Goal: Transaction & Acquisition: Purchase product/service

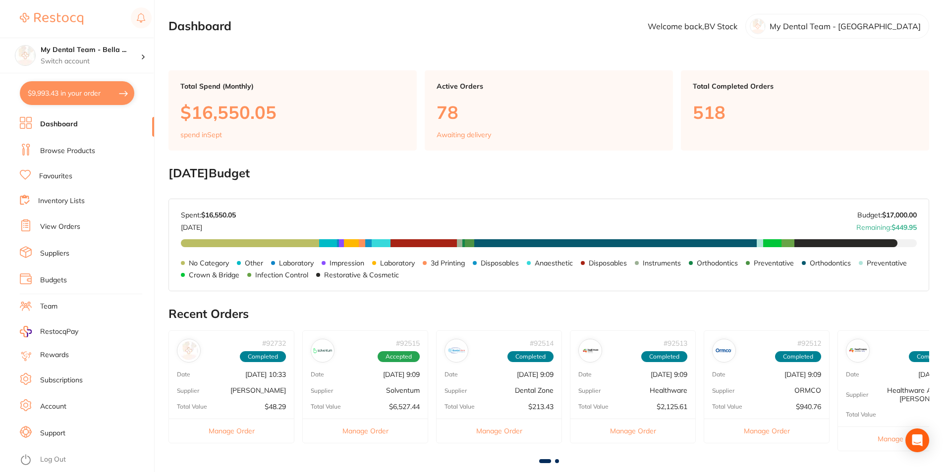
click at [80, 227] on link "View Orders" at bounding box center [60, 227] width 40 height 10
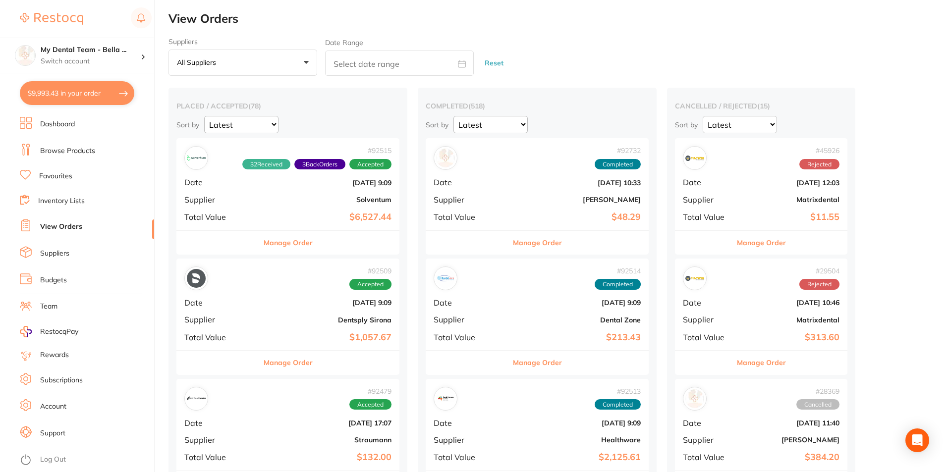
click at [288, 247] on button "Manage Order" at bounding box center [288, 243] width 49 height 24
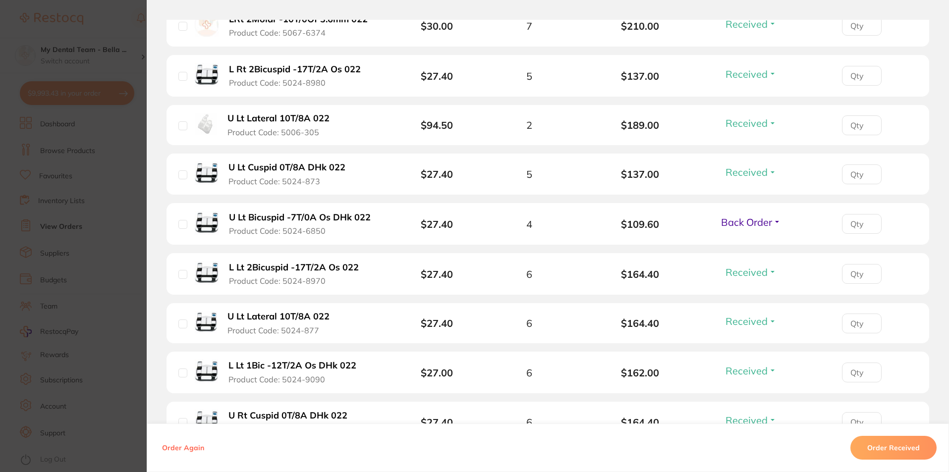
scroll to position [545, 0]
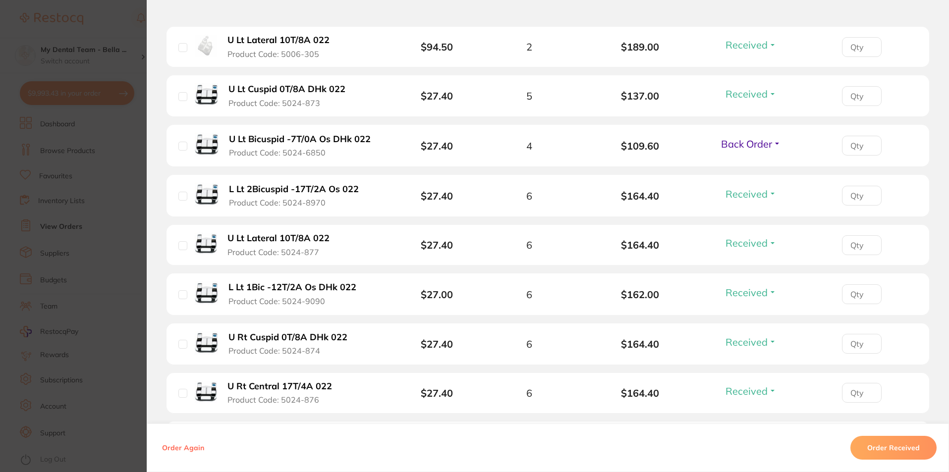
click at [756, 150] on span "Back Order" at bounding box center [746, 144] width 51 height 12
click at [754, 167] on span "Received" at bounding box center [750, 164] width 25 height 7
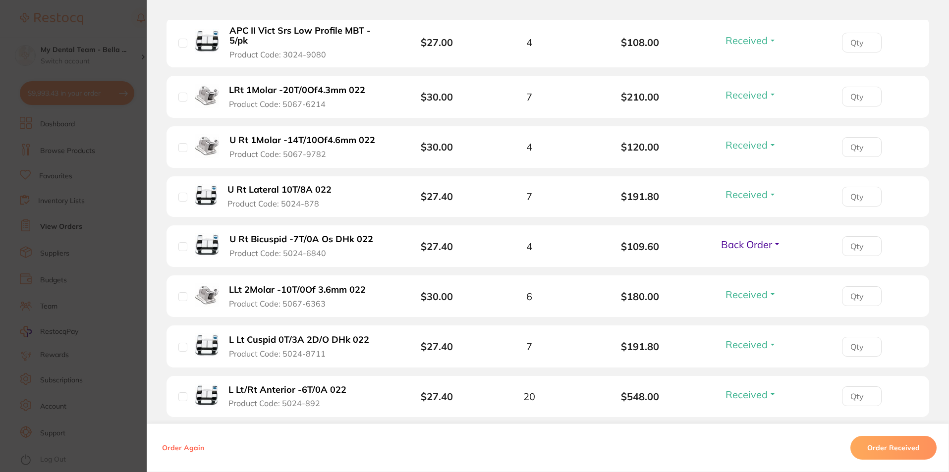
scroll to position [1139, 0]
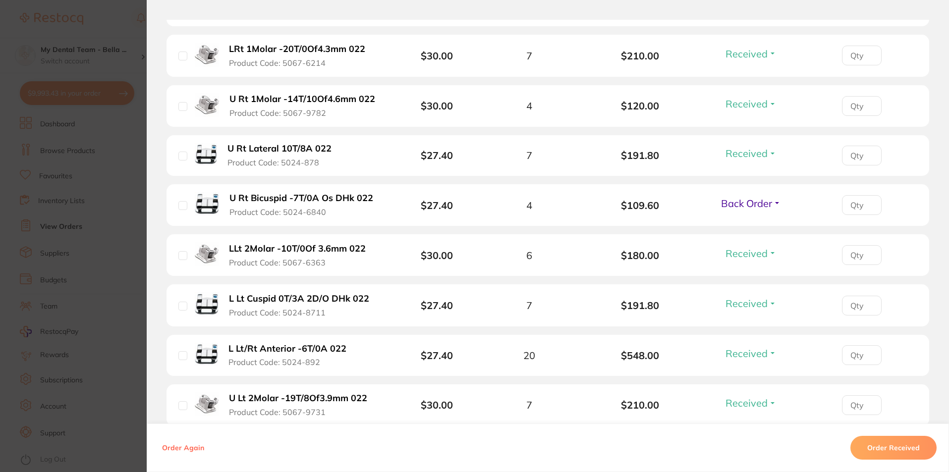
click at [776, 211] on div "Back Order Received Back Order" at bounding box center [751, 205] width 66 height 16
click at [756, 201] on span "Back Order" at bounding box center [746, 203] width 51 height 12
click at [748, 223] on span "Received" at bounding box center [750, 224] width 25 height 7
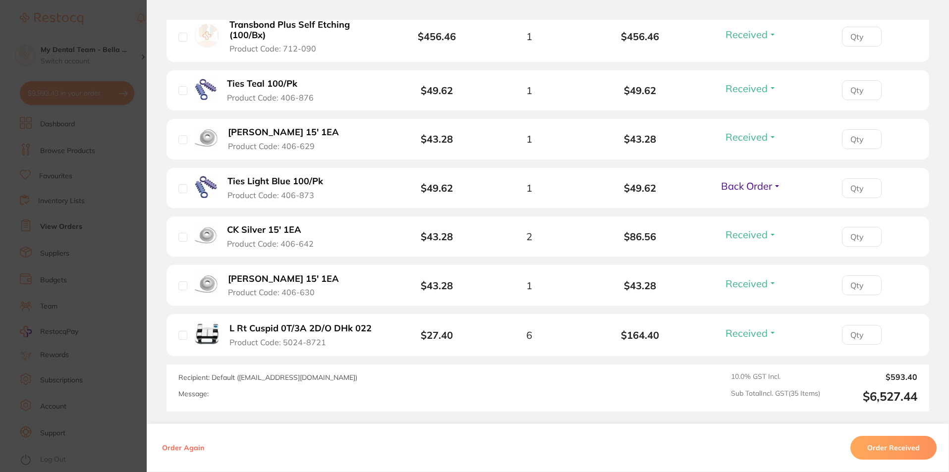
scroll to position [1882, 0]
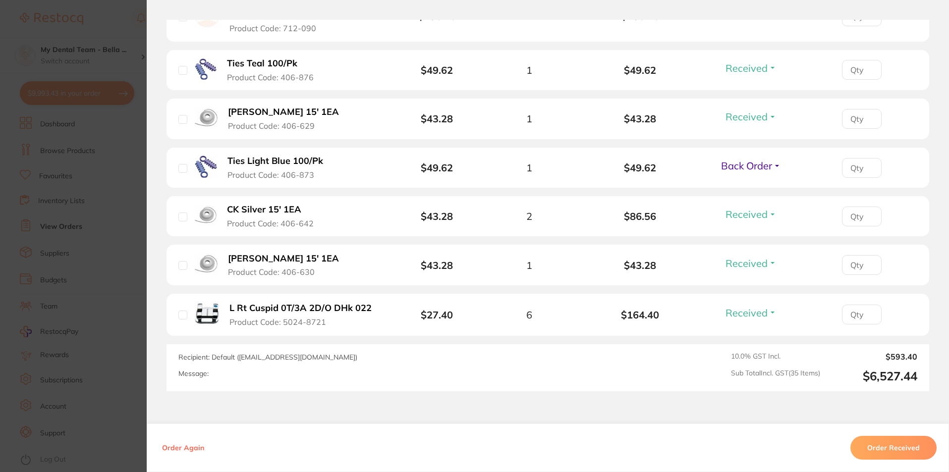
click at [78, 64] on section "Order ID: Restocq- 92515 Order Information 34 Received 1 Back Order Accepted Or…" at bounding box center [474, 236] width 949 height 472
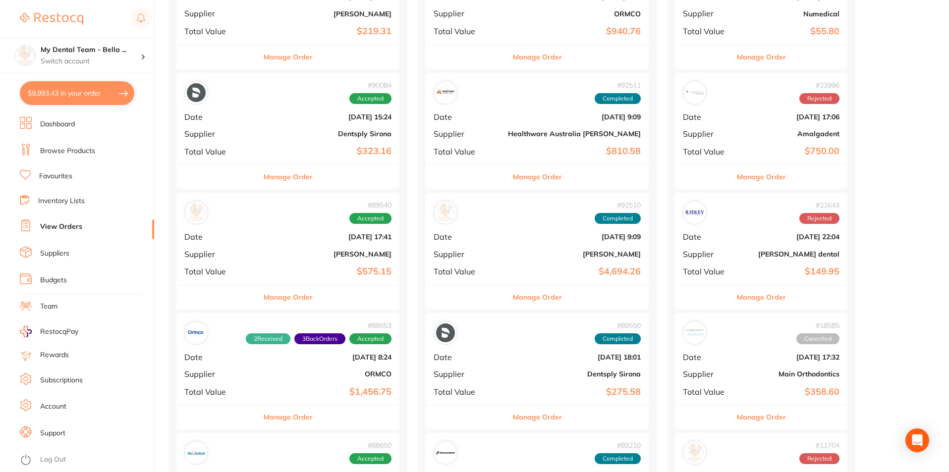
scroll to position [693, 0]
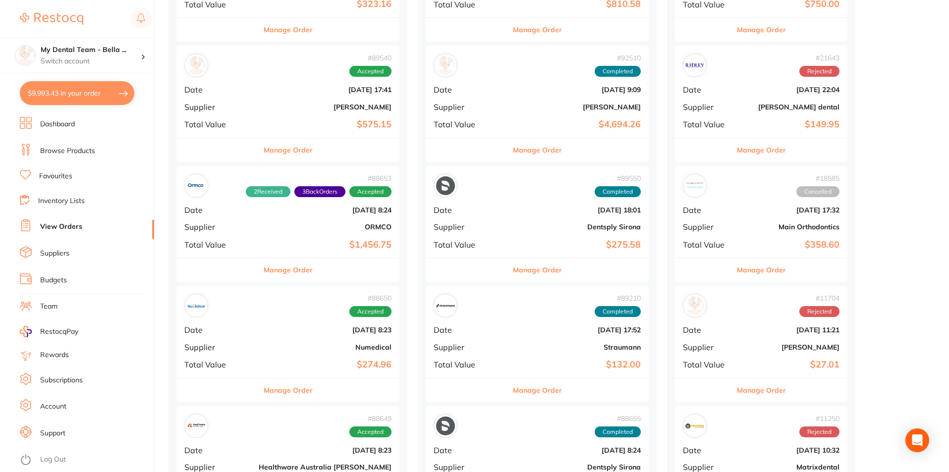
click at [268, 274] on button "Manage Order" at bounding box center [288, 270] width 49 height 24
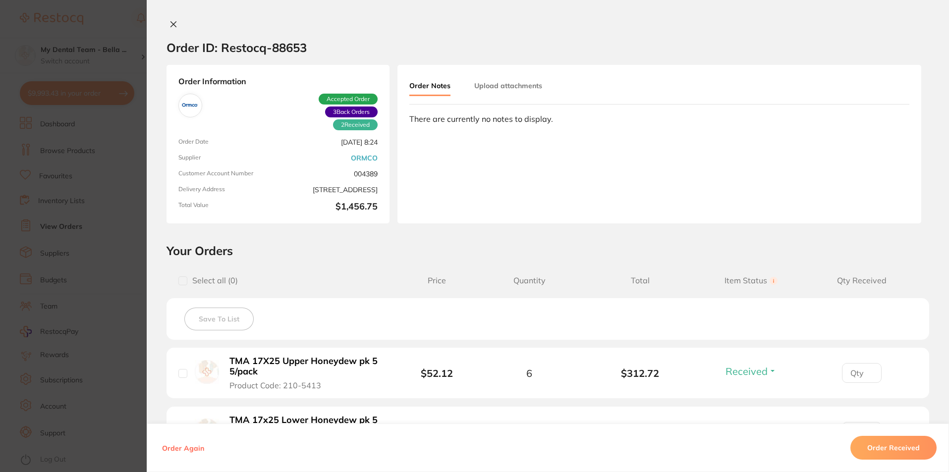
scroll to position [248, 0]
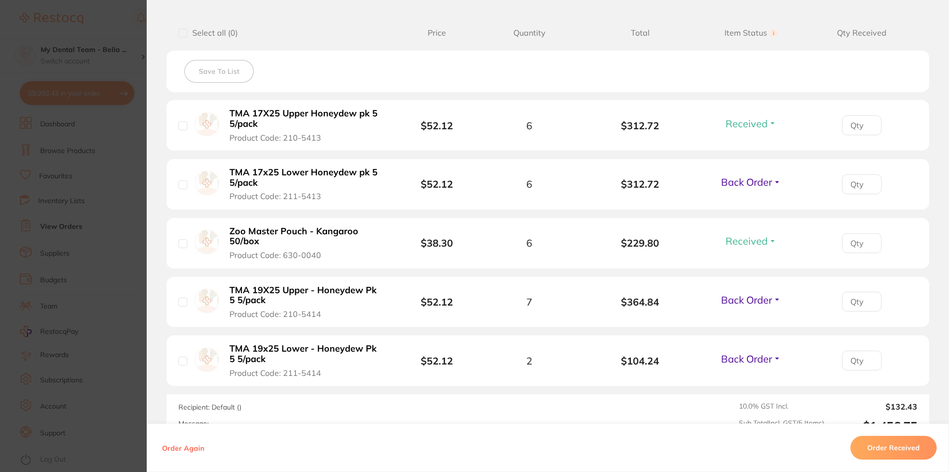
click at [744, 181] on span "Back Order" at bounding box center [746, 182] width 51 height 12
click at [747, 201] on span "Received" at bounding box center [750, 203] width 25 height 7
click at [754, 354] on span "Back Order" at bounding box center [746, 359] width 51 height 12
click at [748, 379] on span "Received" at bounding box center [750, 379] width 25 height 7
click at [80, 284] on section "Order ID: Restocq- 88653 Order Information 4 Received 1 Back Order Accepted Ord…" at bounding box center [474, 236] width 949 height 472
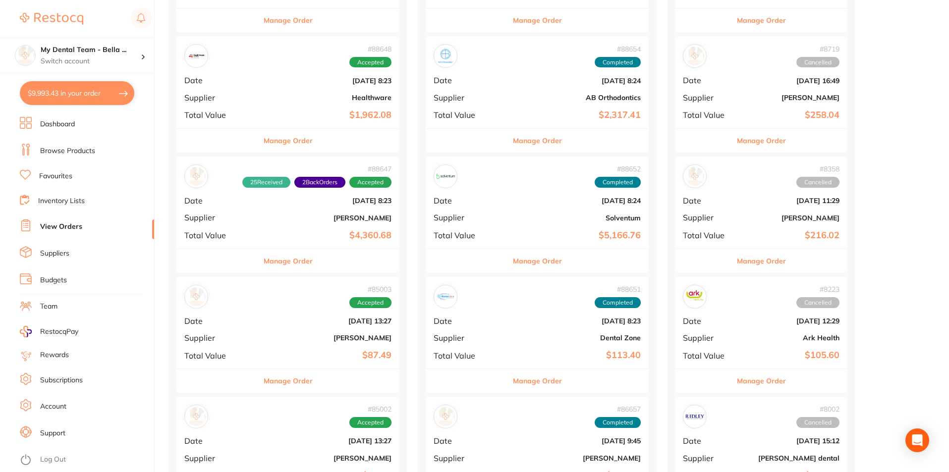
scroll to position [1189, 0]
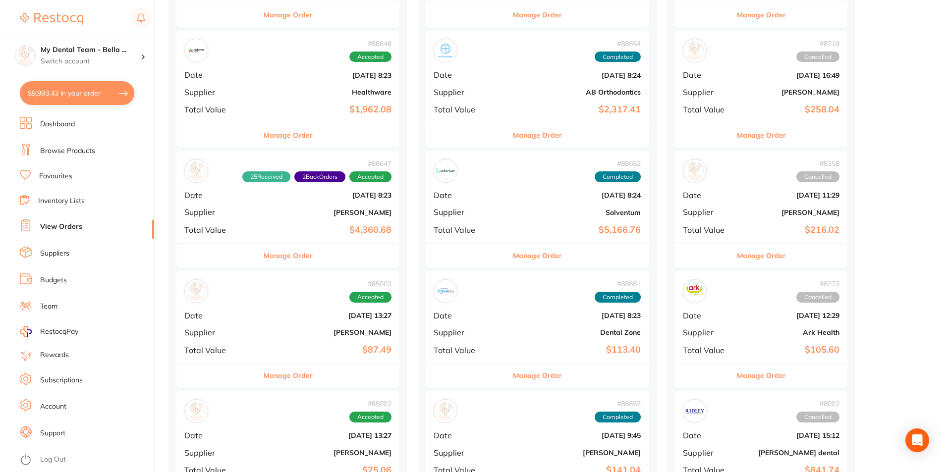
click at [281, 257] on button "Manage Order" at bounding box center [288, 256] width 49 height 24
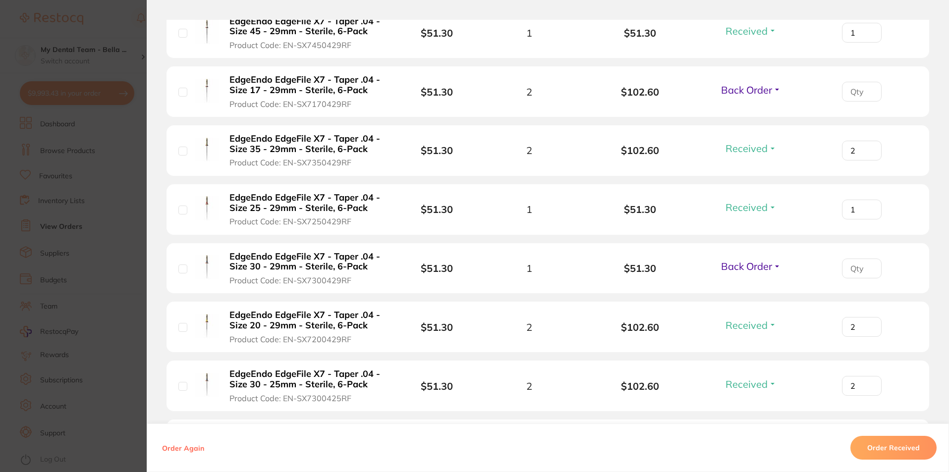
scroll to position [1238, 0]
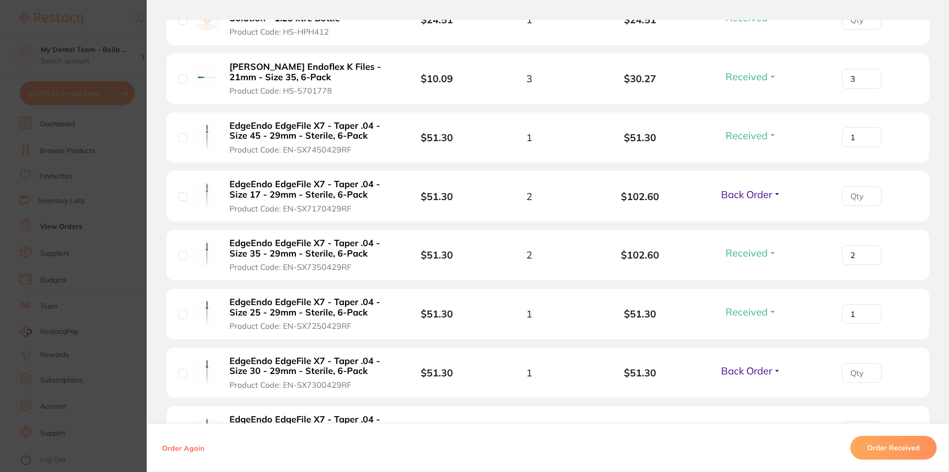
click at [78, 191] on section "Order ID: Restocq- 88647 Order Information 25 Received 2 Back Orders Accepted O…" at bounding box center [474, 236] width 949 height 472
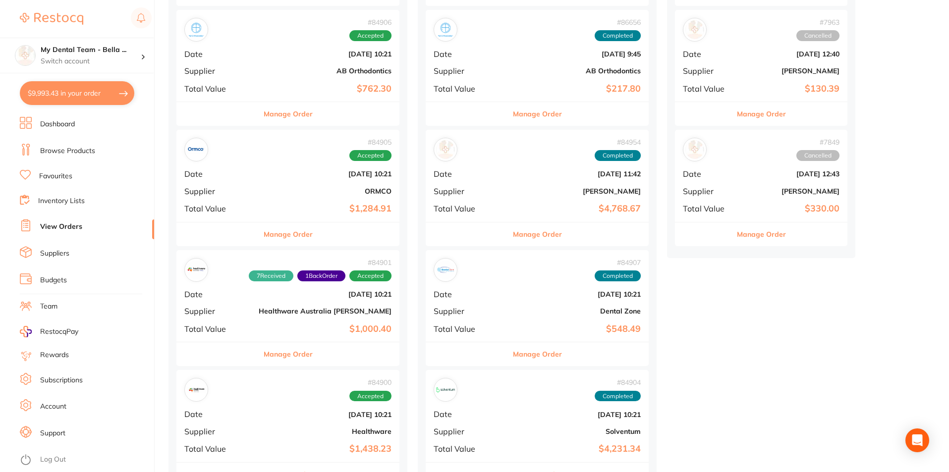
scroll to position [1783, 0]
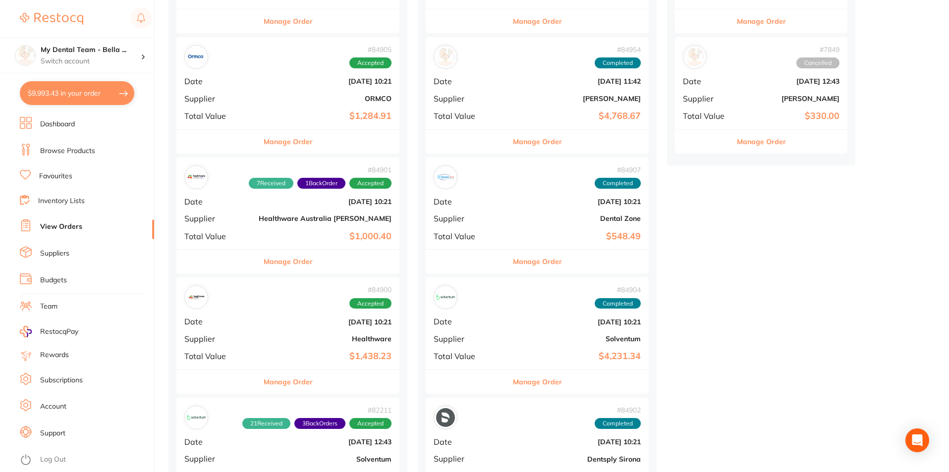
click at [279, 262] on button "Manage Order" at bounding box center [288, 262] width 49 height 24
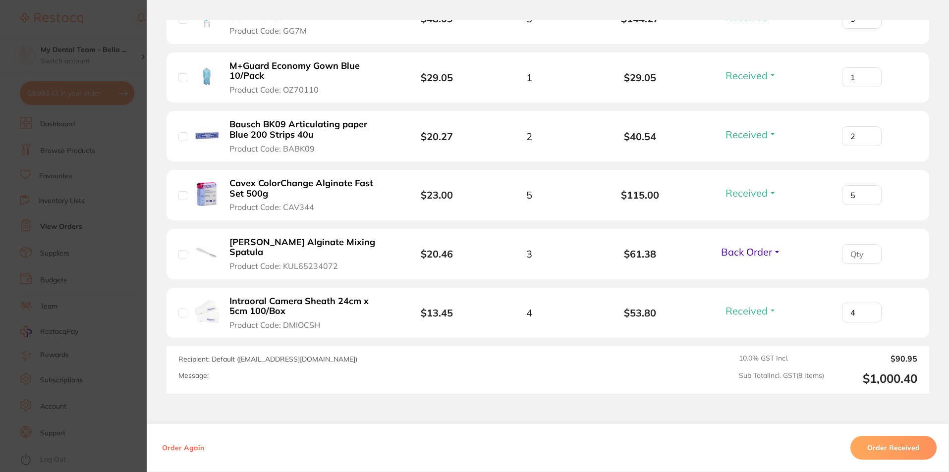
scroll to position [495, 0]
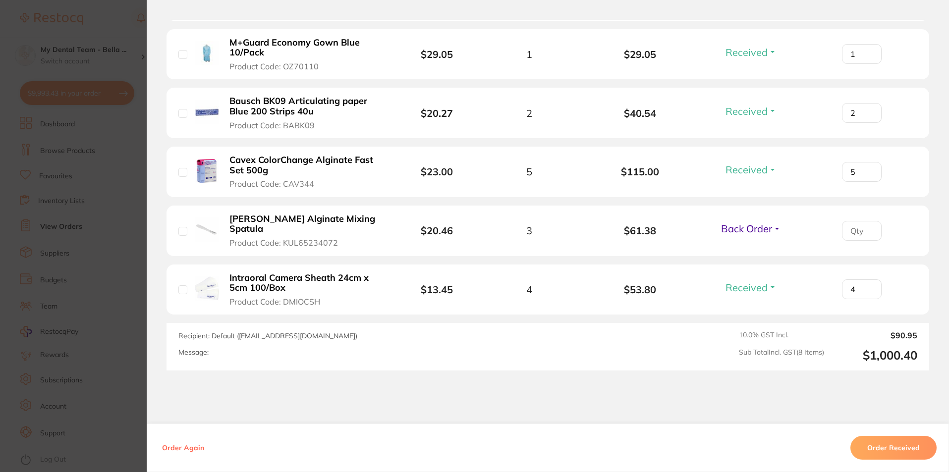
click at [135, 243] on section "Order ID: Restocq- 84901 Order Information 7 Received 1 Back Order Accepted Ord…" at bounding box center [474, 236] width 949 height 472
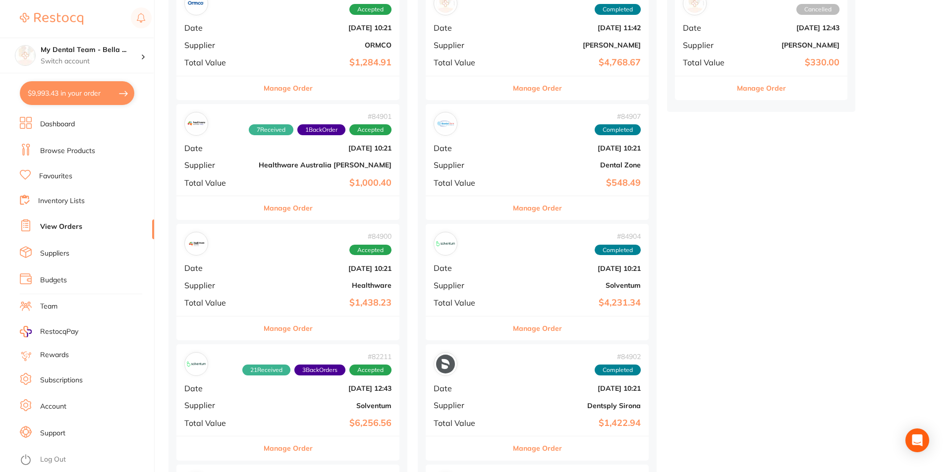
scroll to position [1882, 0]
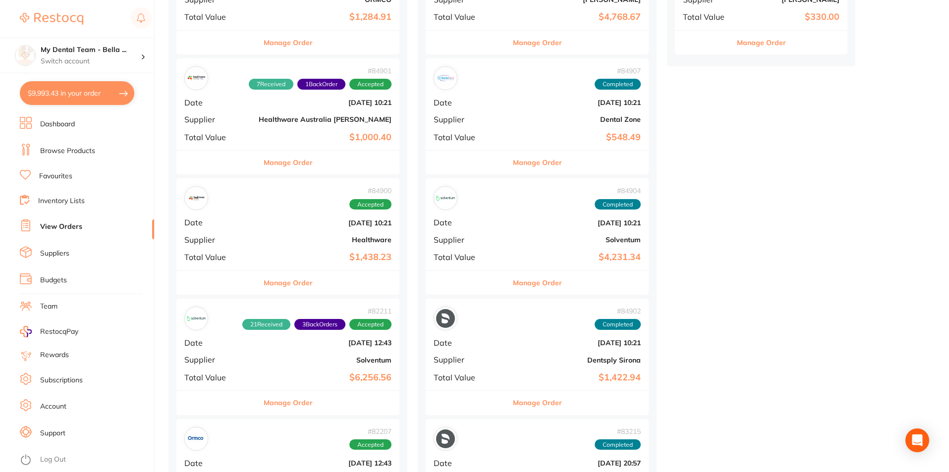
click at [274, 402] on button "Manage Order" at bounding box center [288, 403] width 49 height 24
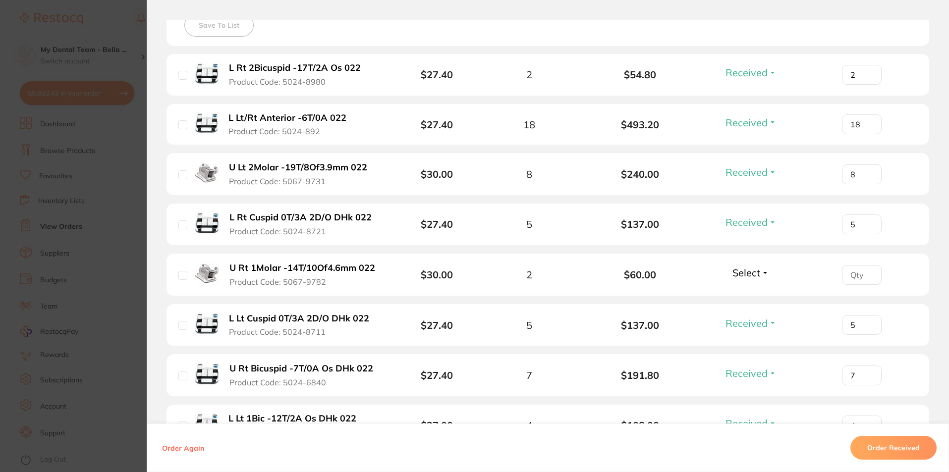
scroll to position [495, 0]
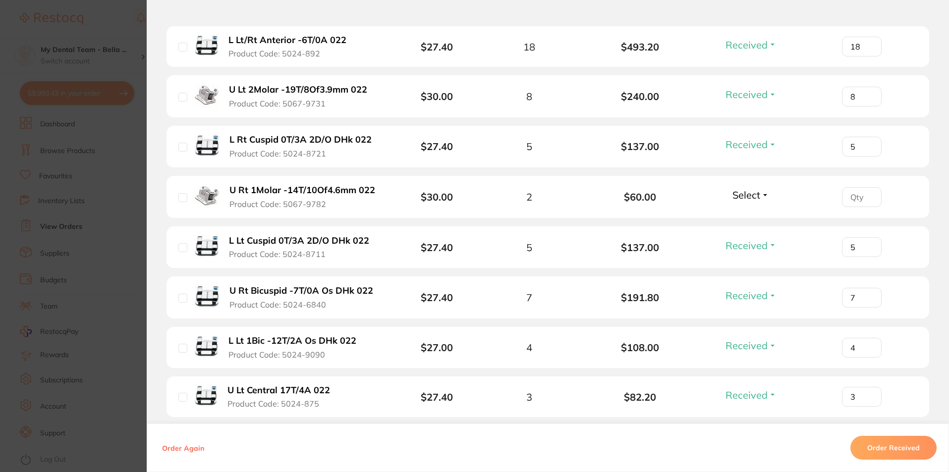
drag, startPoint x: 113, startPoint y: 228, endPoint x: 228, endPoint y: 215, distance: 116.1
click at [113, 228] on section "Order ID: Restocq- 82211 Order Information 21 Received 3 Back Orders Accepted O…" at bounding box center [474, 236] width 949 height 472
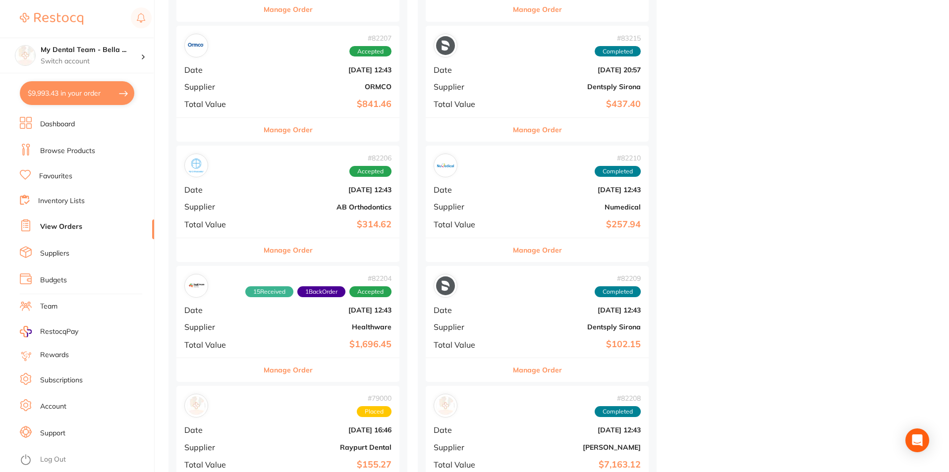
scroll to position [2427, 0]
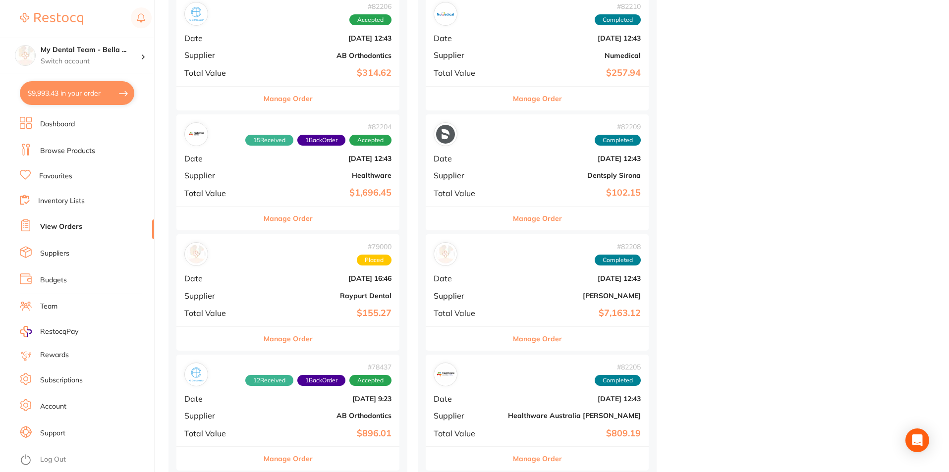
click at [285, 227] on button "Manage Order" at bounding box center [288, 219] width 49 height 24
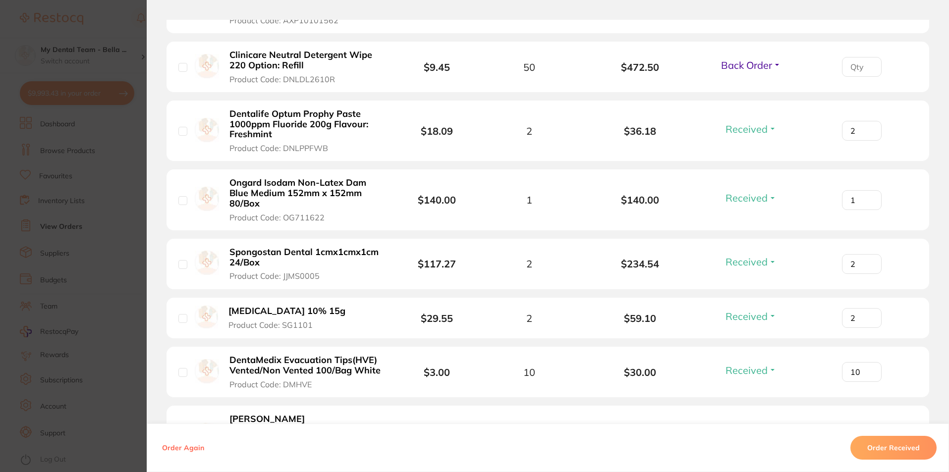
scroll to position [545, 0]
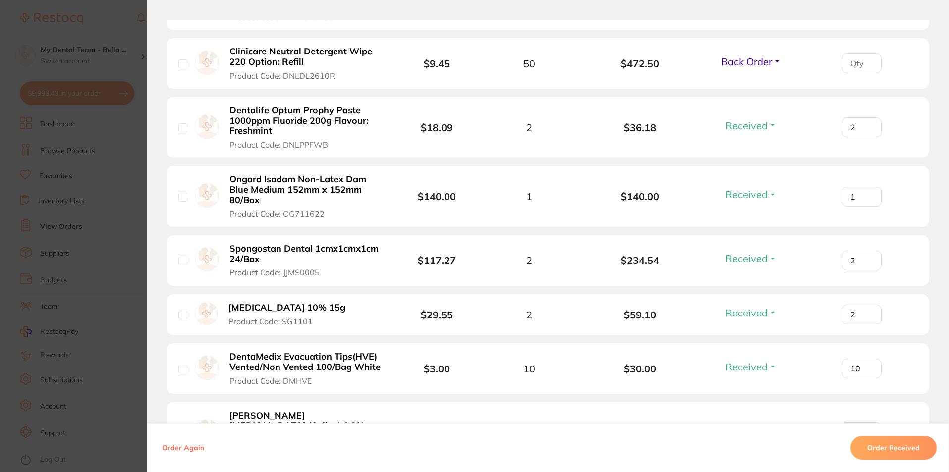
click at [104, 137] on section "Order ID: Restocq- 82204 Order Information 15 Received 1 Back Order Accepted Or…" at bounding box center [474, 236] width 949 height 472
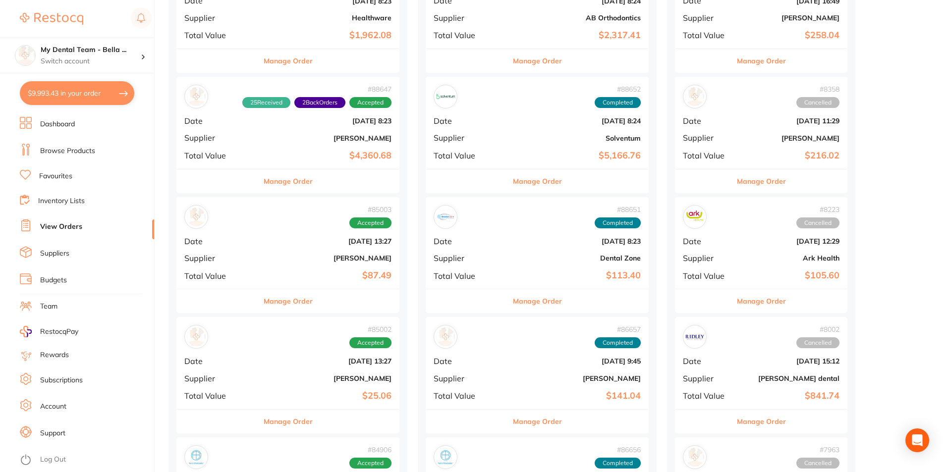
scroll to position [1040, 0]
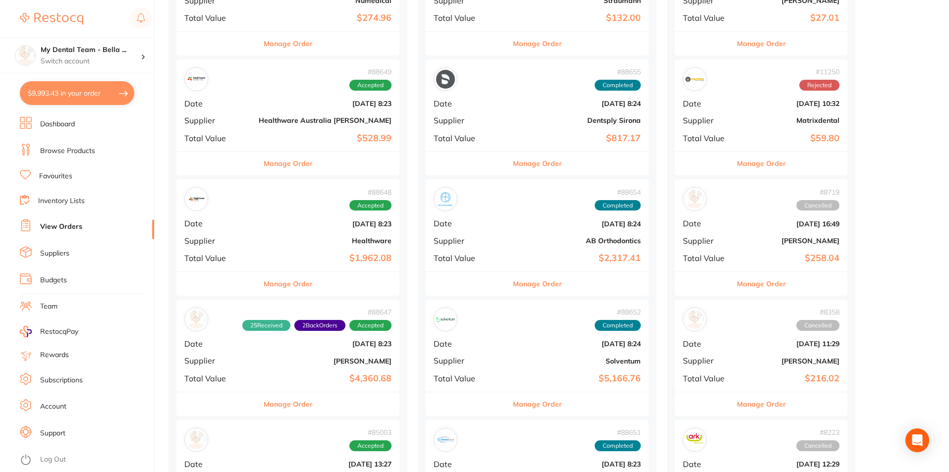
click at [51, 172] on link "Favourites" at bounding box center [55, 176] width 33 height 10
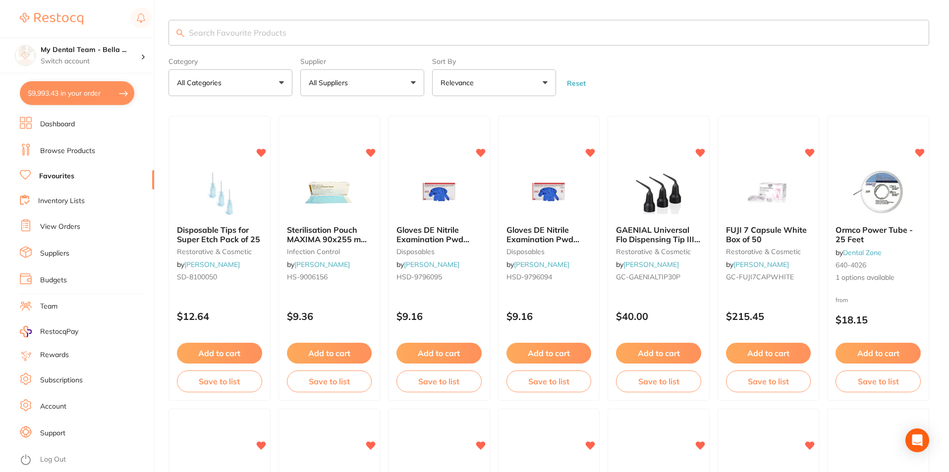
click at [243, 76] on button "All Categories" at bounding box center [230, 82] width 124 height 27
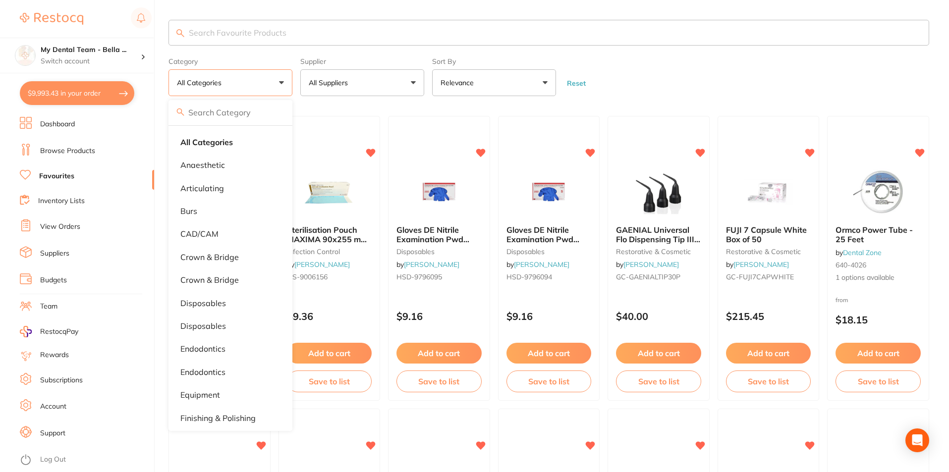
click at [674, 72] on form "Category All Categories All Categories anaesthetic articulating burs CAD/CAM cr…" at bounding box center [548, 74] width 760 height 43
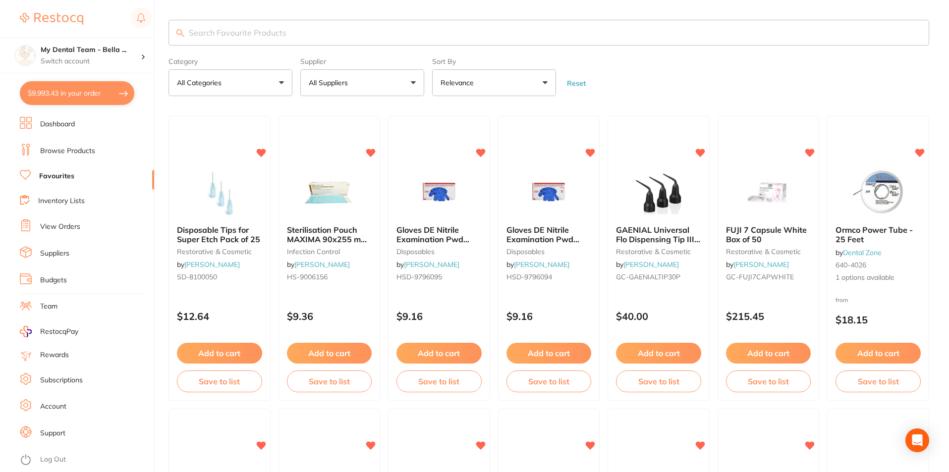
click at [72, 200] on link "Inventory Lists" at bounding box center [61, 201] width 47 height 10
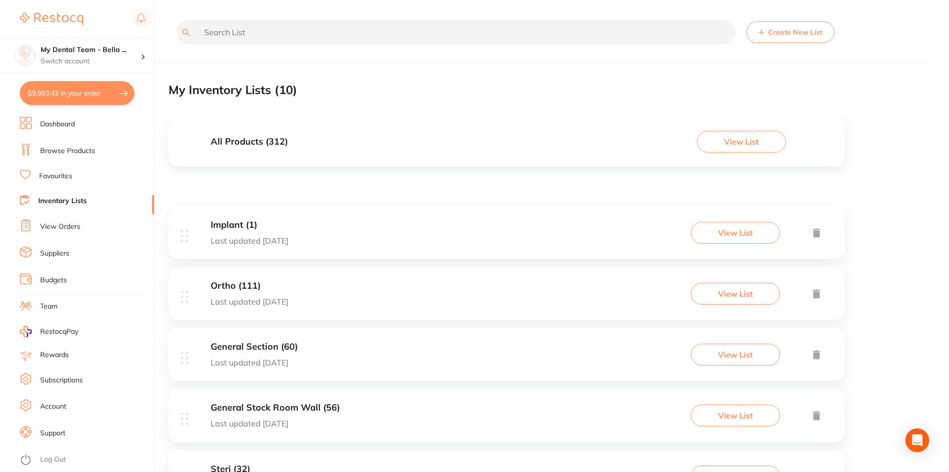
click at [274, 284] on h3 "Ortho (111)" at bounding box center [250, 286] width 78 height 10
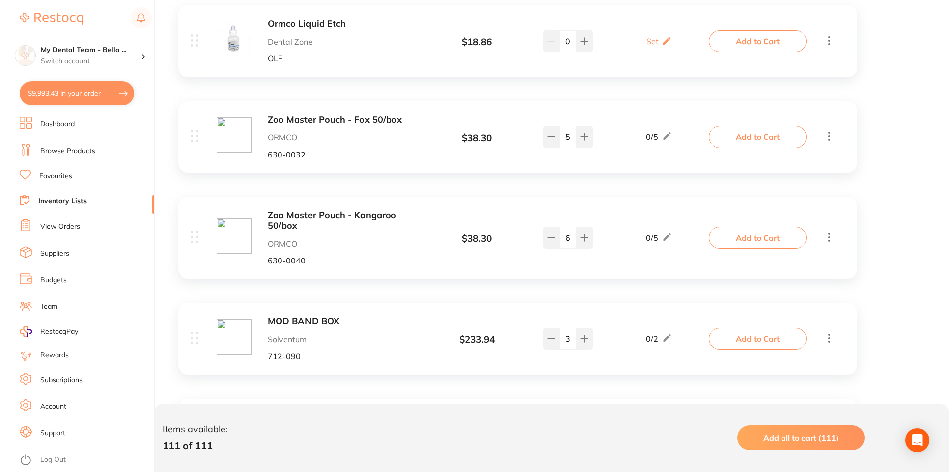
scroll to position [743, 0]
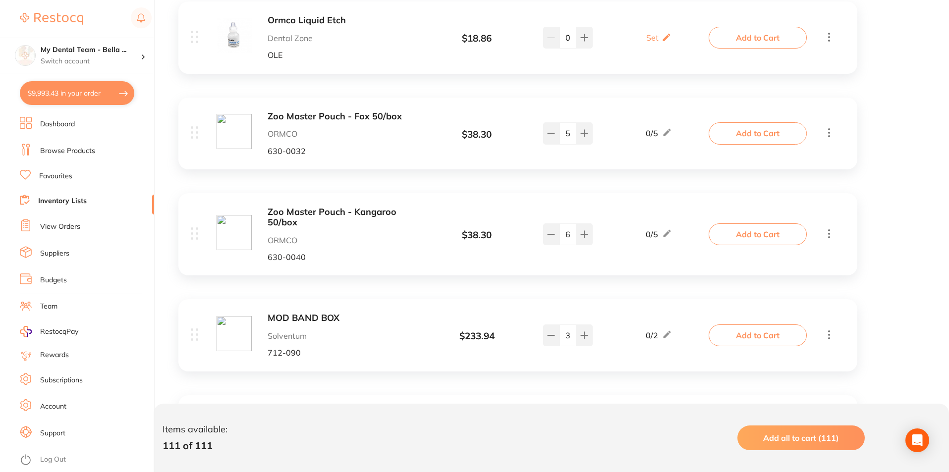
click at [329, 211] on b "Zoo Master Pouch - Kangaroo 50/box" at bounding box center [345, 217] width 157 height 20
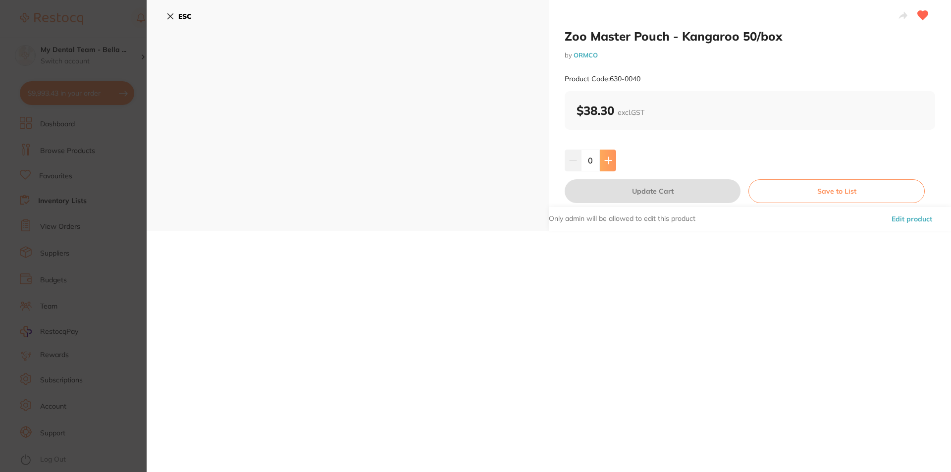
click at [604, 159] on icon at bounding box center [608, 161] width 8 height 8
type input "2"
click at [631, 190] on button "Update Cart" at bounding box center [653, 191] width 176 height 24
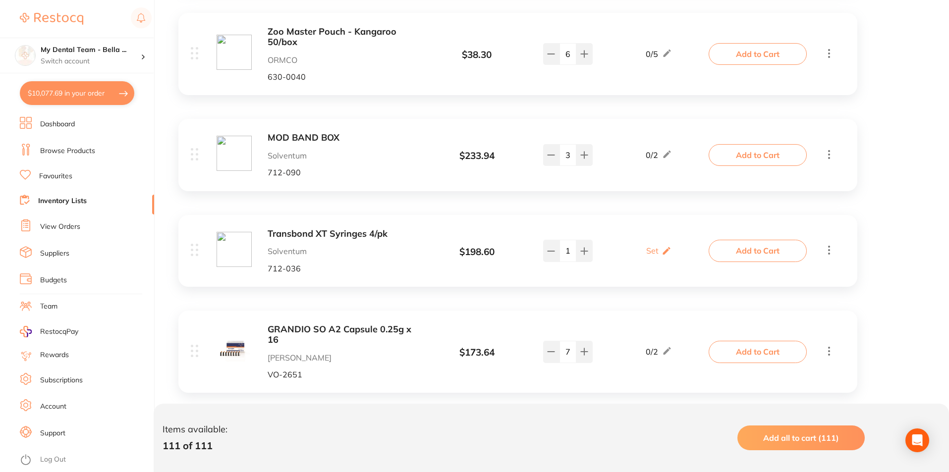
scroll to position [941, 0]
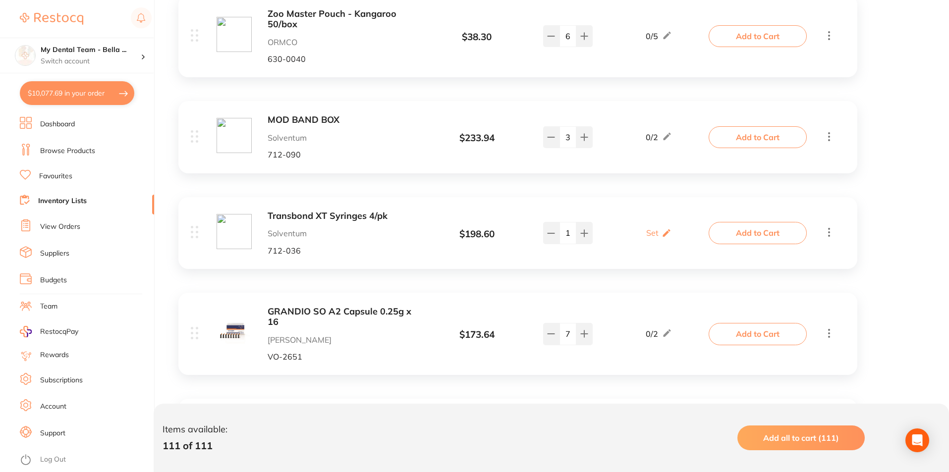
click at [275, 115] on b "MOD BAND BOX" at bounding box center [345, 120] width 157 height 10
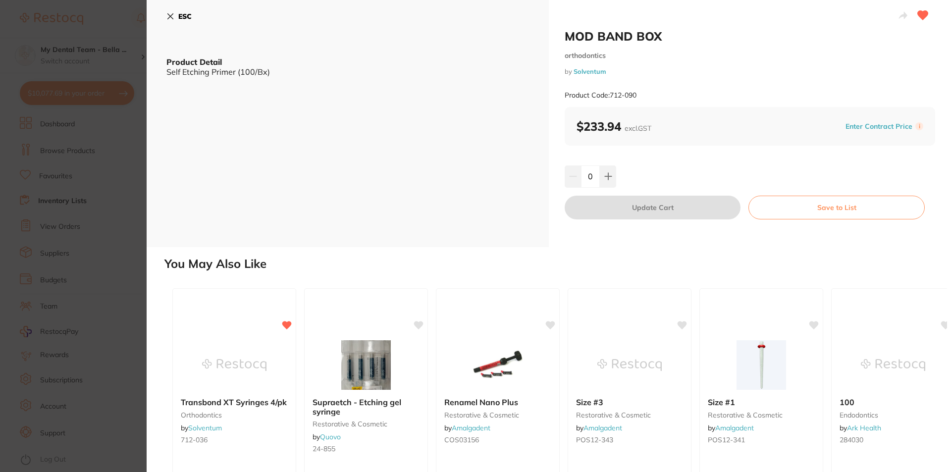
click at [172, 14] on icon at bounding box center [170, 16] width 5 height 5
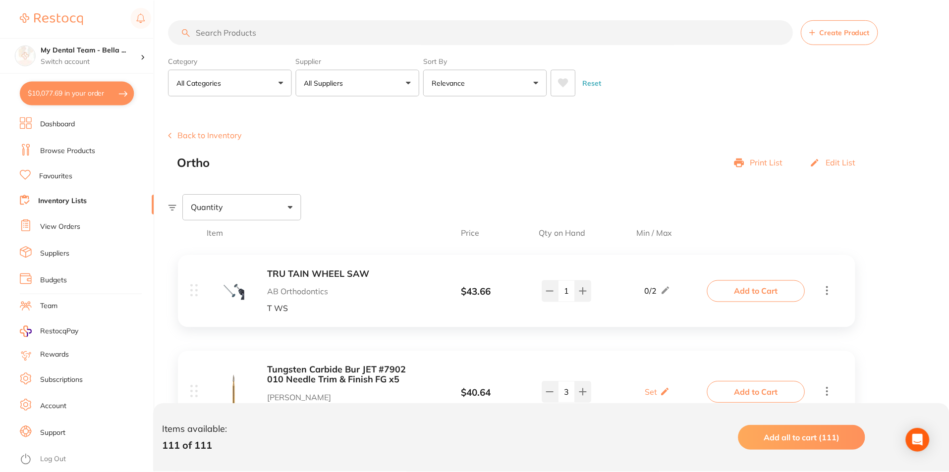
scroll to position [941, 0]
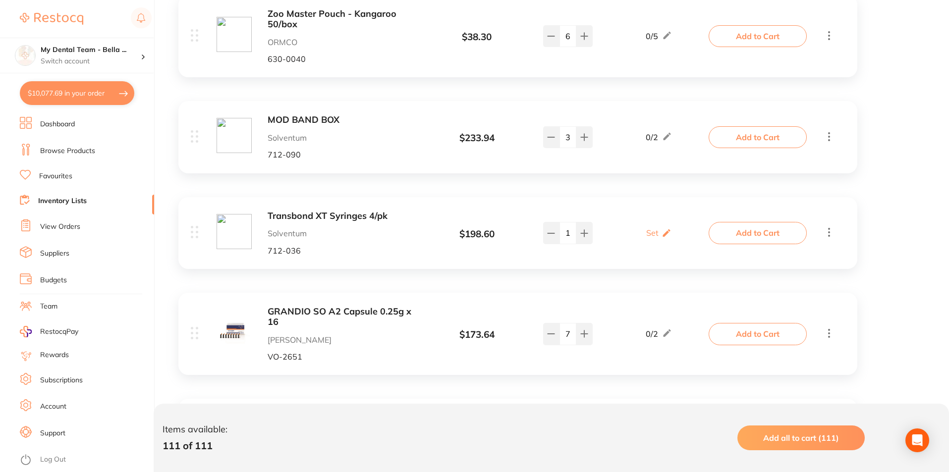
click at [290, 219] on b "Transbond XT Syringes 4/pk" at bounding box center [345, 216] width 157 height 10
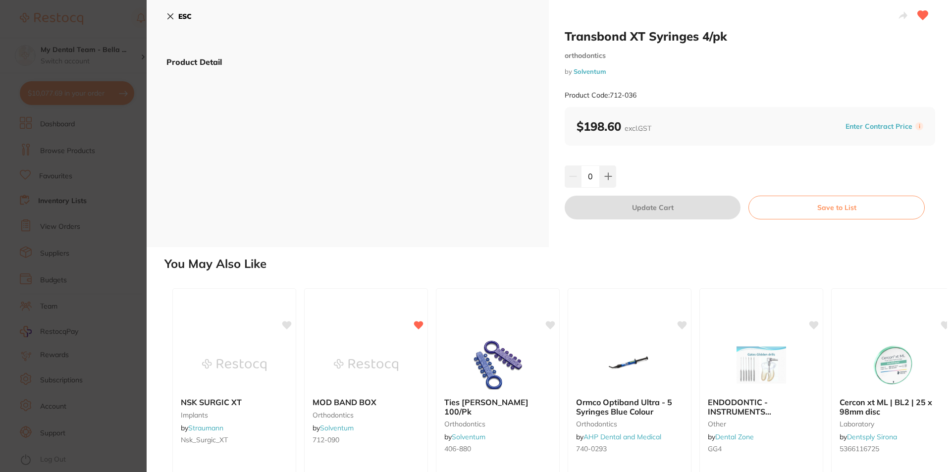
click at [66, 183] on section "Transbond XT Syringes 4/pk orthodontics by Solventum Product Code: 712-036 ESC …" at bounding box center [475, 236] width 951 height 472
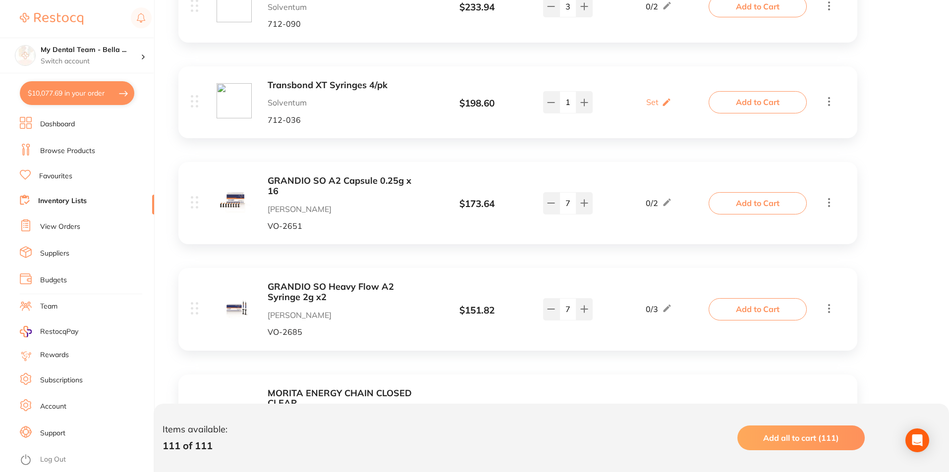
scroll to position [1090, 0]
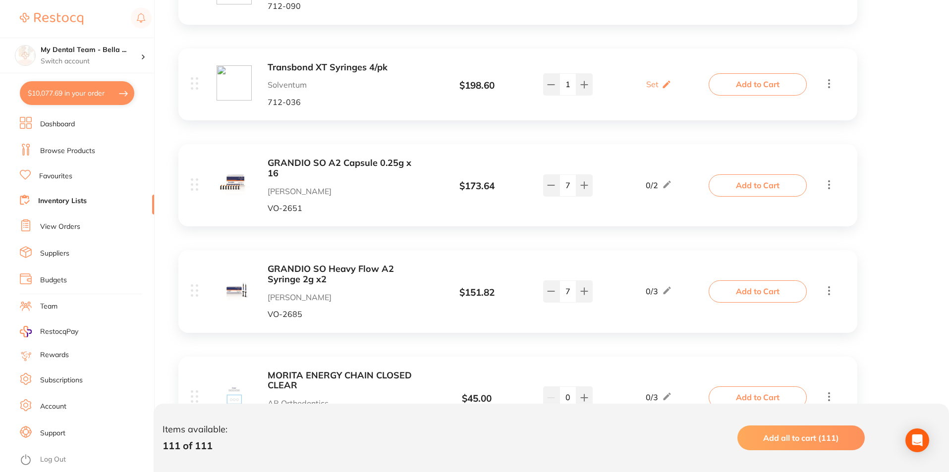
click at [346, 264] on b "GRANDIO SO Heavy Flow A2 Syringe 2g x2" at bounding box center [345, 274] width 157 height 20
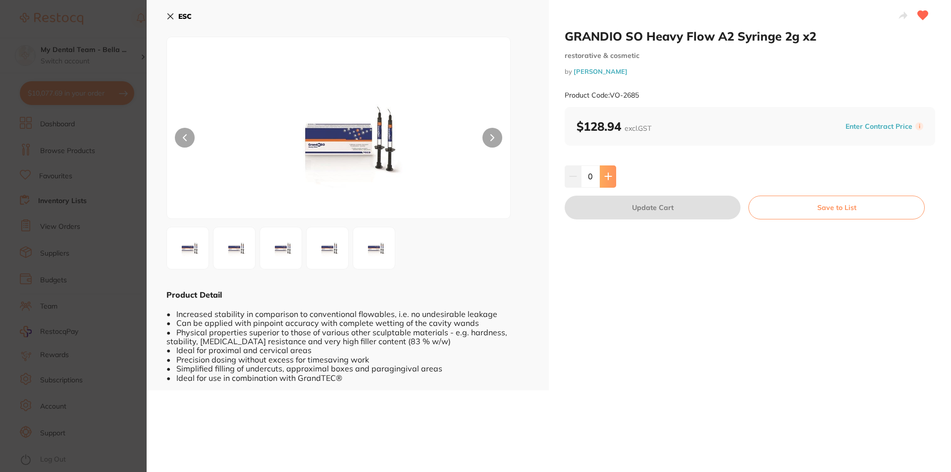
click at [601, 171] on button at bounding box center [608, 176] width 16 height 22
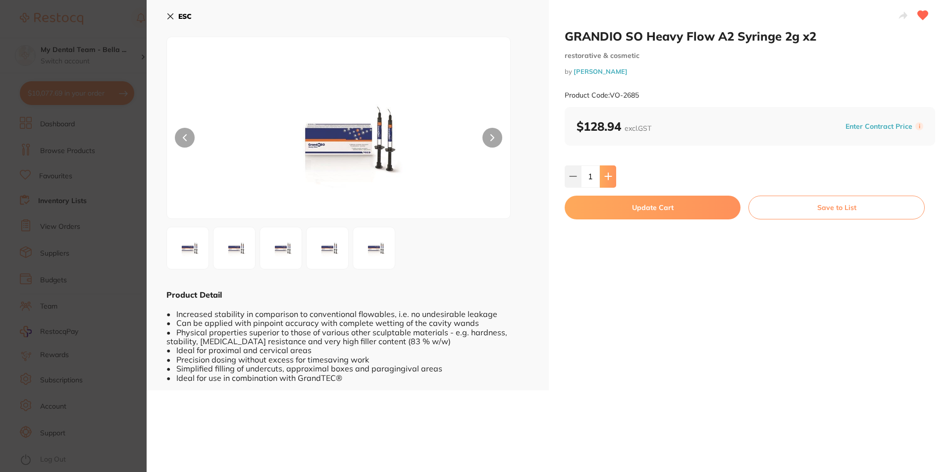
click at [601, 171] on button at bounding box center [608, 176] width 16 height 22
click at [606, 177] on icon at bounding box center [608, 176] width 6 height 6
click at [569, 180] on icon at bounding box center [573, 176] width 8 height 8
type input "3"
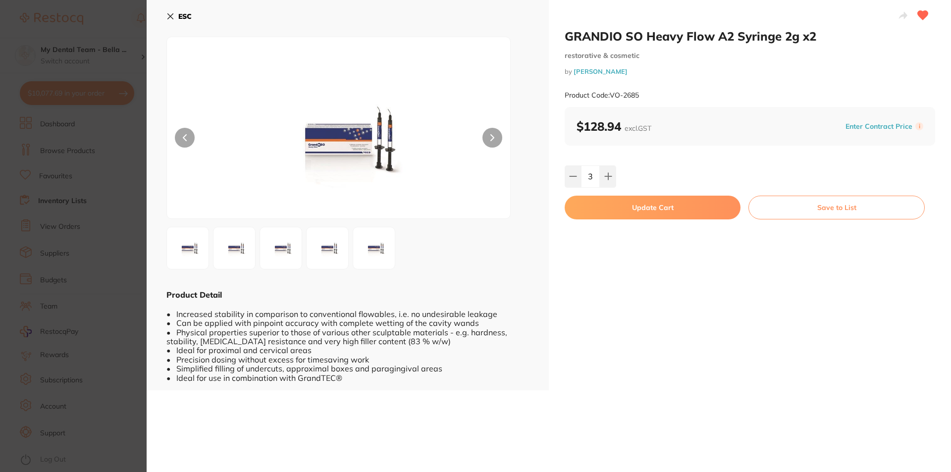
click at [690, 204] on button "Update Cart" at bounding box center [653, 208] width 176 height 24
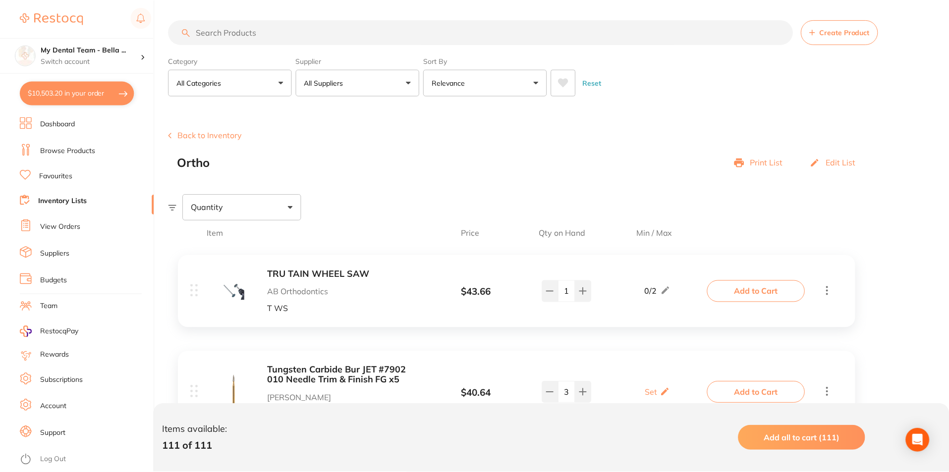
scroll to position [1090, 0]
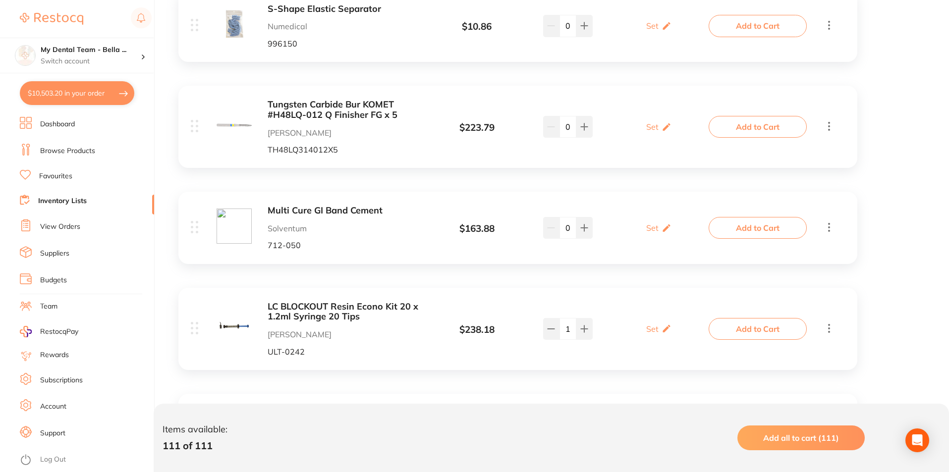
scroll to position [1783, 0]
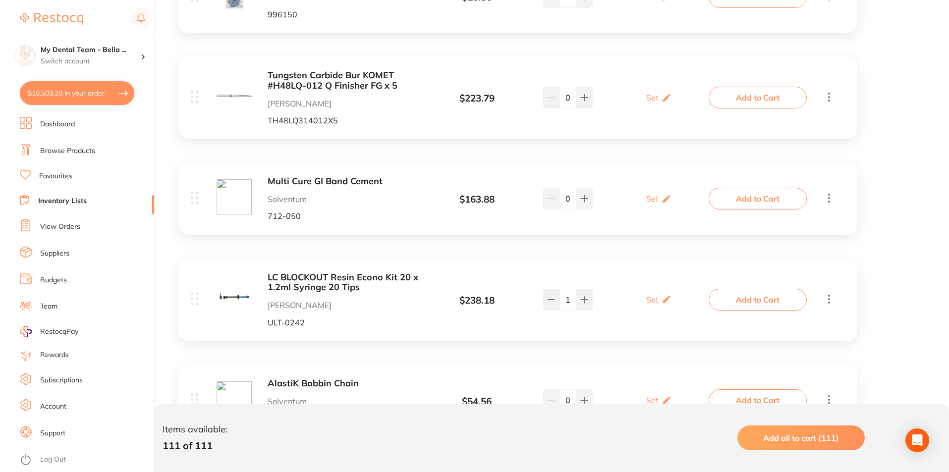
click at [360, 176] on b "Multi Cure GI Band Cement" at bounding box center [345, 181] width 157 height 10
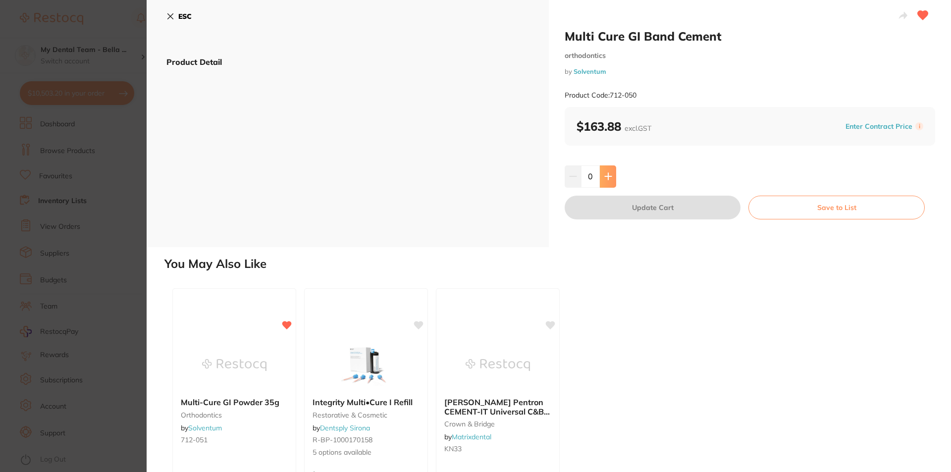
click at [607, 179] on icon at bounding box center [608, 176] width 6 height 6
type input "1"
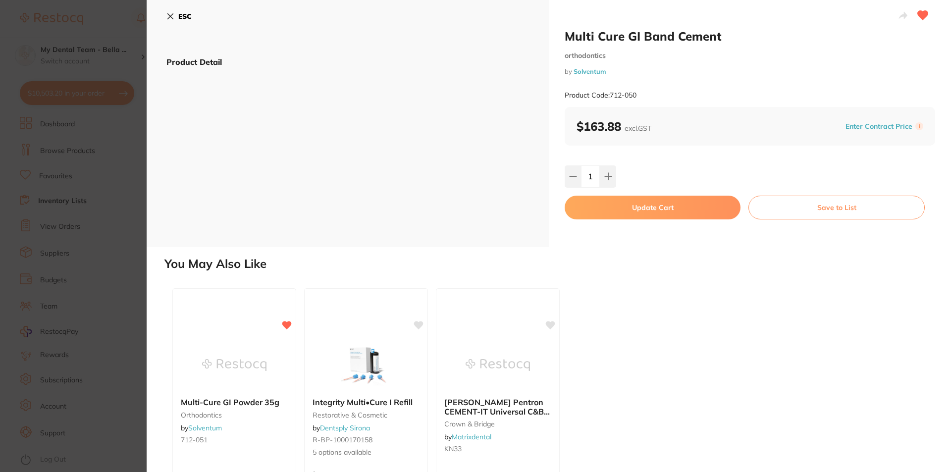
click at [625, 205] on button "Update Cart" at bounding box center [653, 208] width 176 height 24
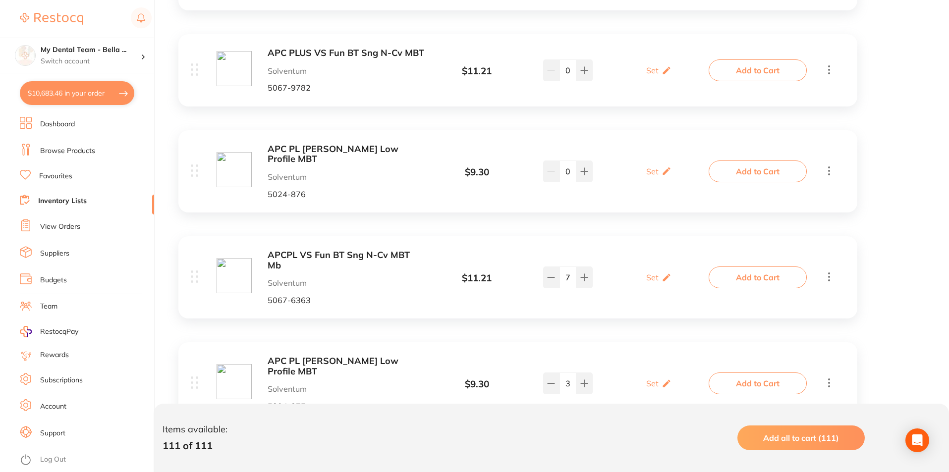
scroll to position [2625, 0]
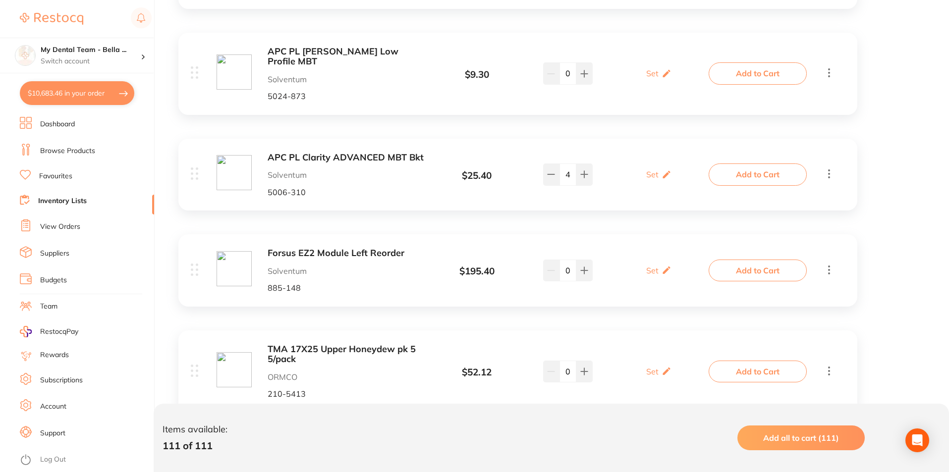
scroll to position [3269, 0]
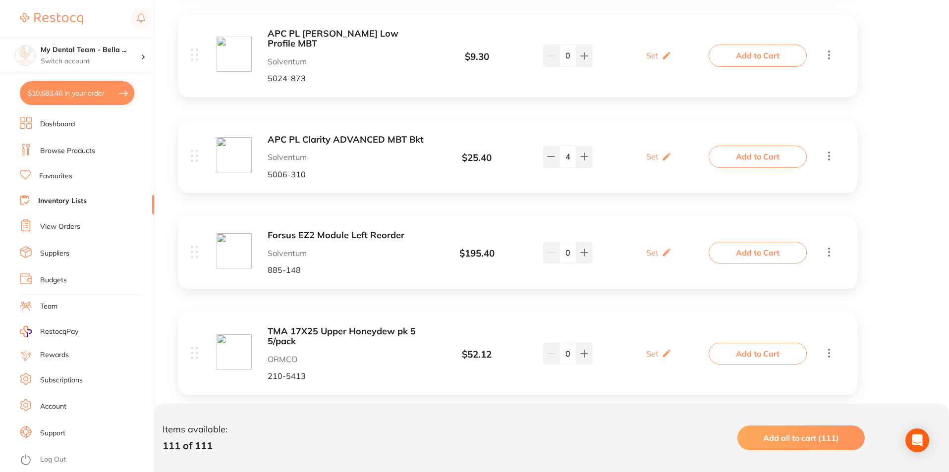
drag, startPoint x: 339, startPoint y: 144, endPoint x: 316, endPoint y: 146, distance: 23.4
click at [316, 230] on b "Forsus EZ2 Module Left Reorder" at bounding box center [345, 235] width 157 height 10
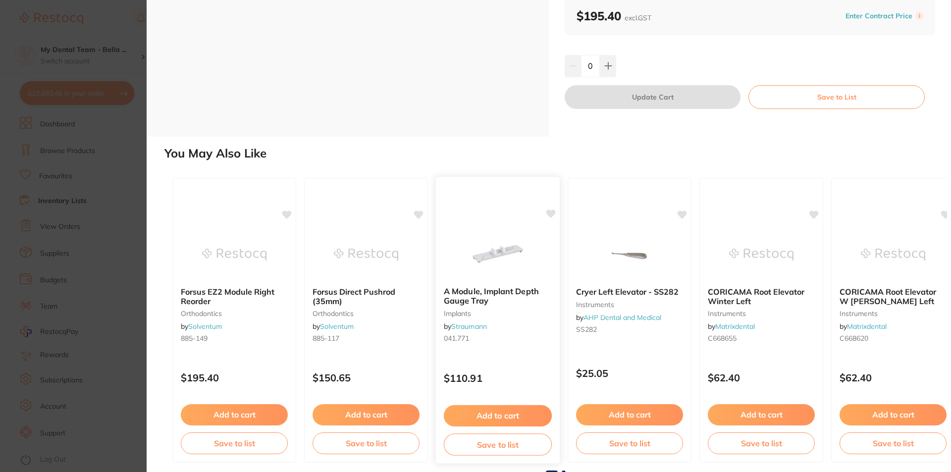
scroll to position [113, 0]
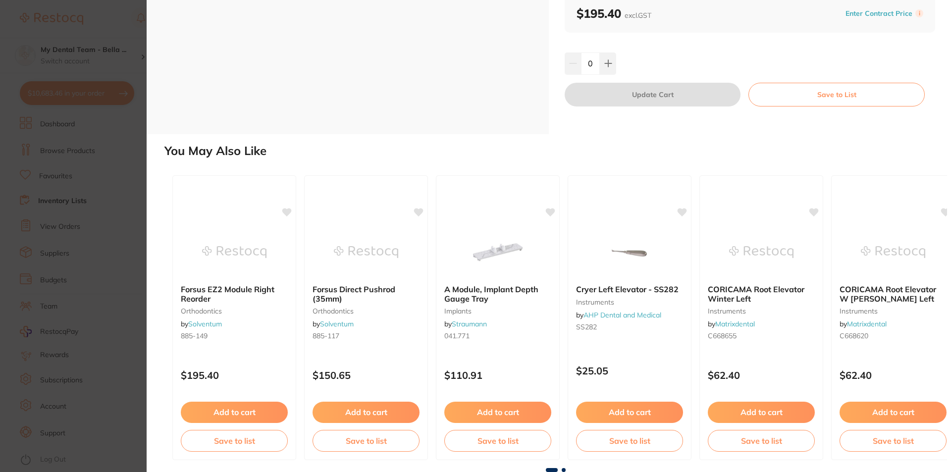
click at [136, 30] on section "Forsus EZ2 Module Left Reorder orthodontics by Solventum Product Code: 885-148 …" at bounding box center [475, 236] width 951 height 472
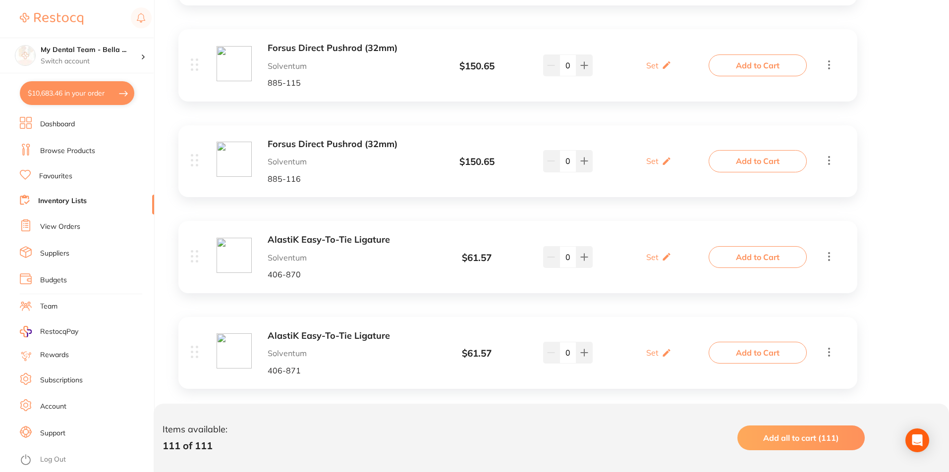
scroll to position [6389, 0]
drag, startPoint x: 892, startPoint y: 205, endPoint x: 897, endPoint y: 197, distance: 9.8
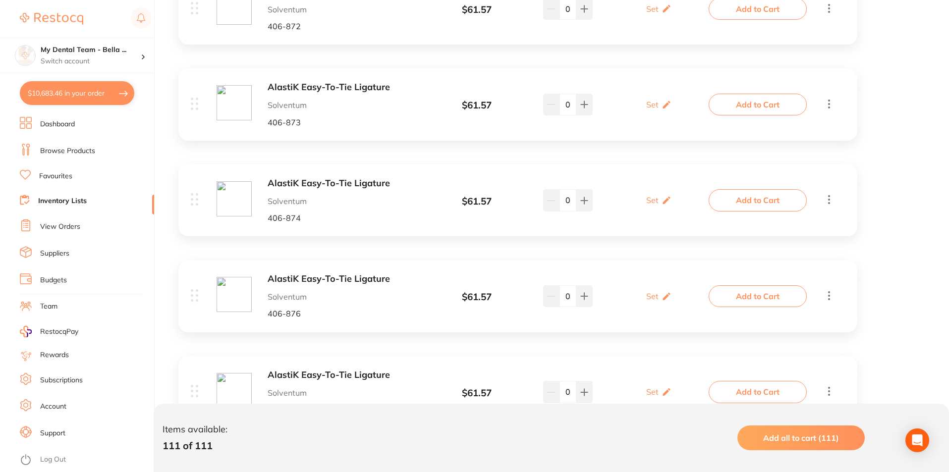
scroll to position [6835, 0]
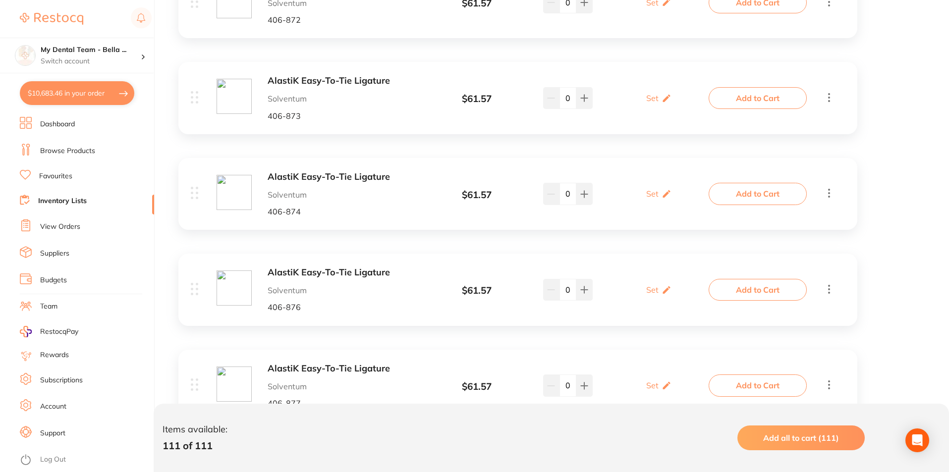
drag, startPoint x: 867, startPoint y: 197, endPoint x: 903, endPoint y: 334, distance: 141.9
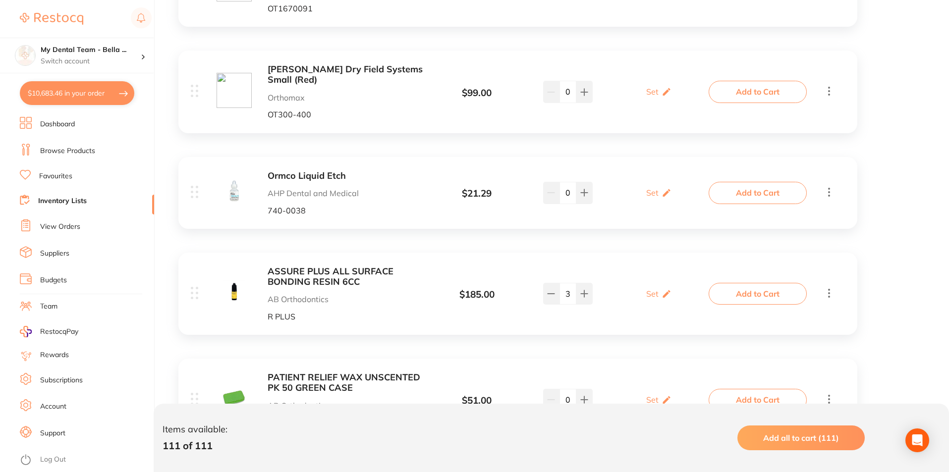
scroll to position [9163, 0]
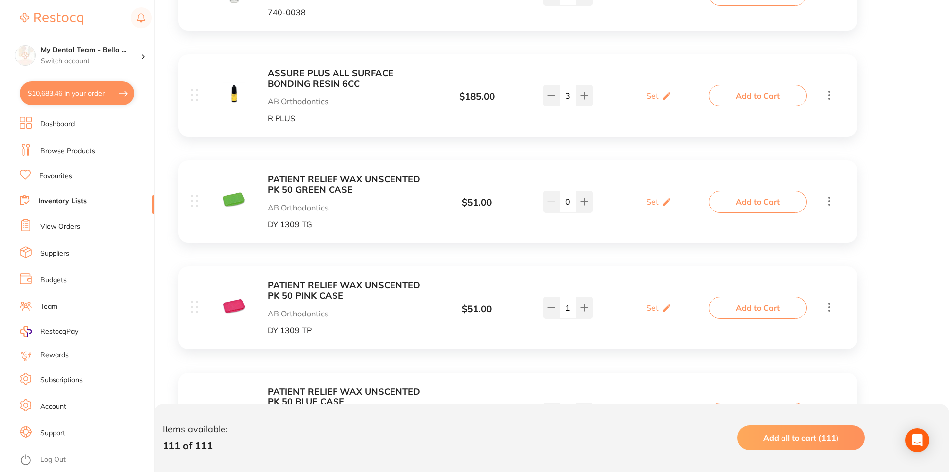
click at [363, 280] on b "PATIENT RELIEF WAX UNSCENTED PK 50 PINK CASE" at bounding box center [345, 290] width 157 height 20
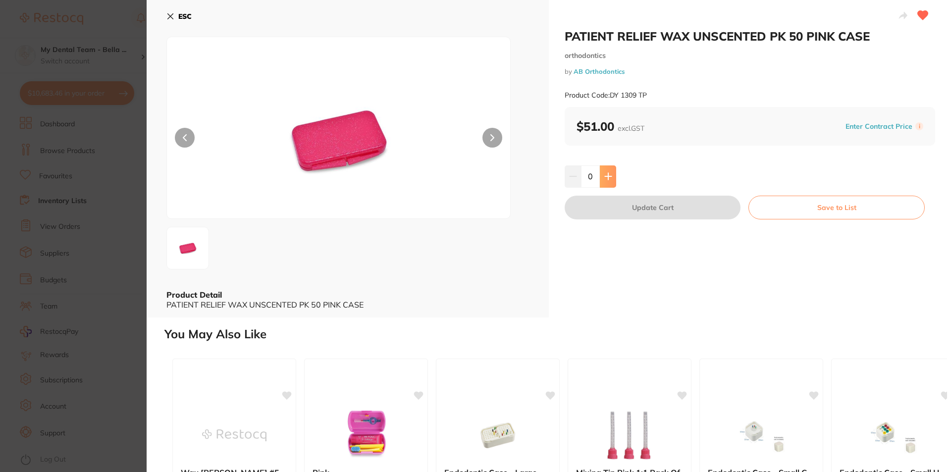
click at [609, 179] on icon at bounding box center [608, 176] width 8 height 8
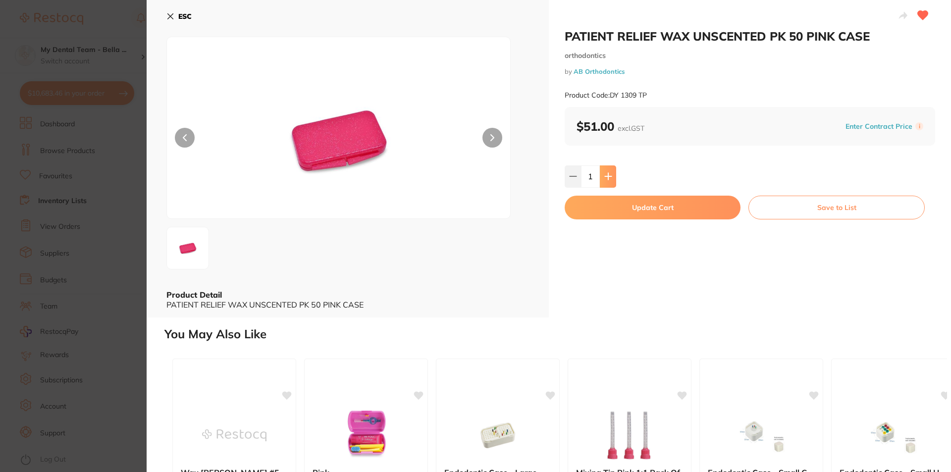
click at [604, 174] on icon at bounding box center [608, 176] width 8 height 8
type input "2"
click at [620, 206] on button "Update Cart" at bounding box center [653, 208] width 176 height 24
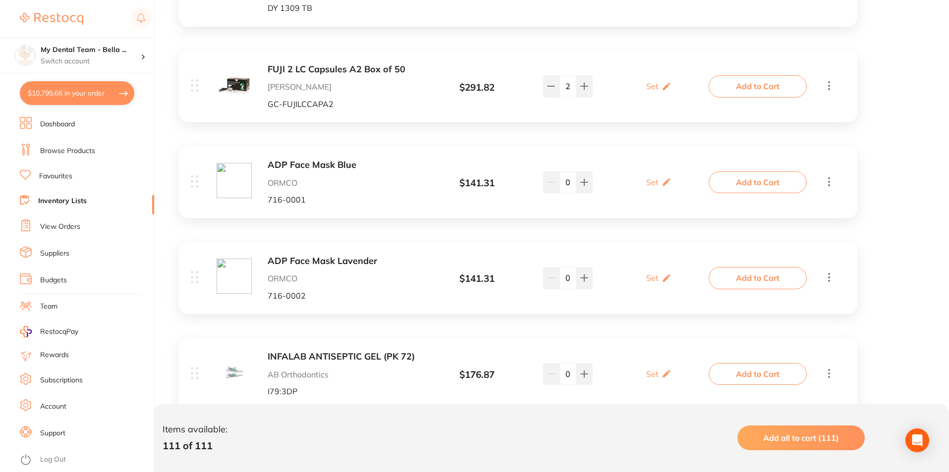
scroll to position [9609, 0]
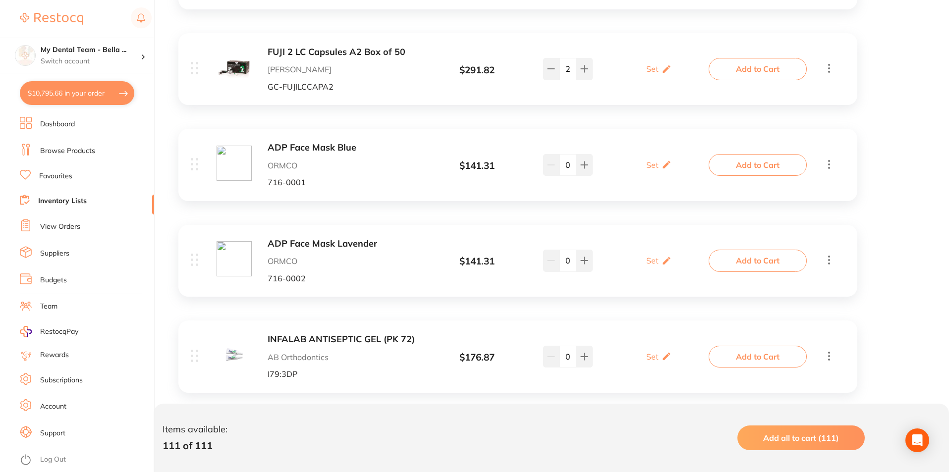
click at [397, 334] on b "INFALAB ANTISEPTIC GEL (PK 72)" at bounding box center [345, 339] width 157 height 10
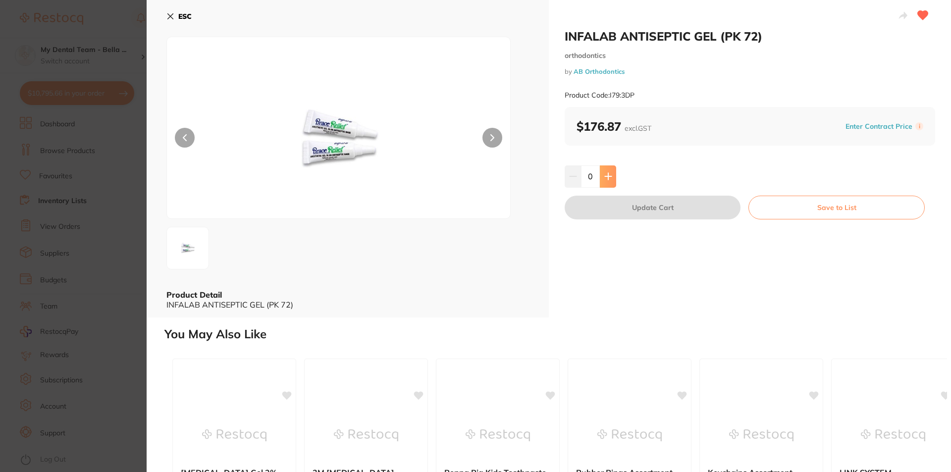
click at [609, 178] on icon at bounding box center [608, 176] width 8 height 8
type input "1"
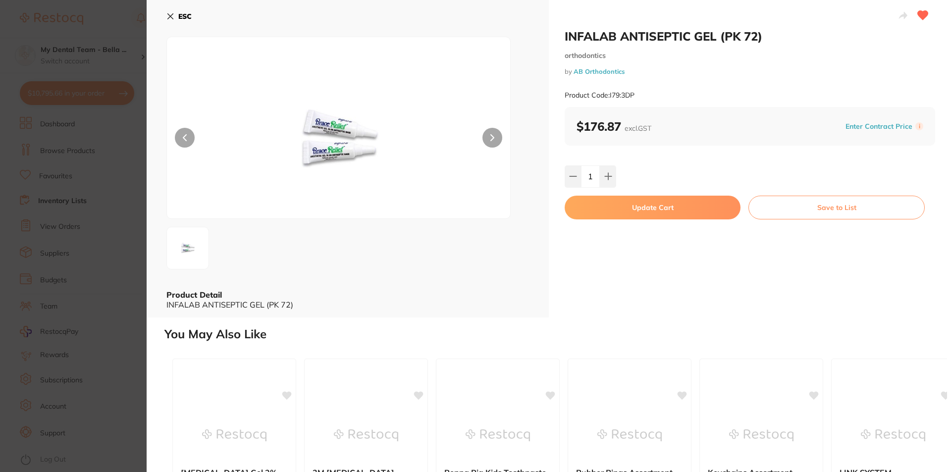
click at [631, 211] on button "Update Cart" at bounding box center [653, 208] width 176 height 24
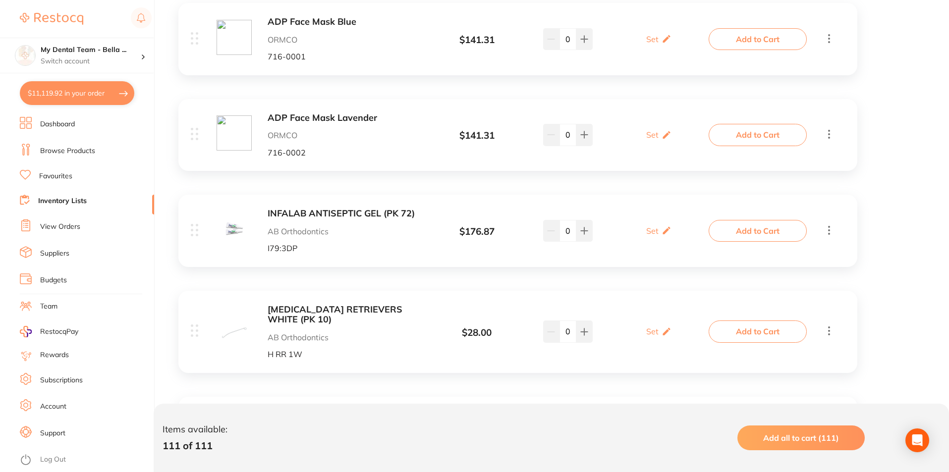
scroll to position [9807, 0]
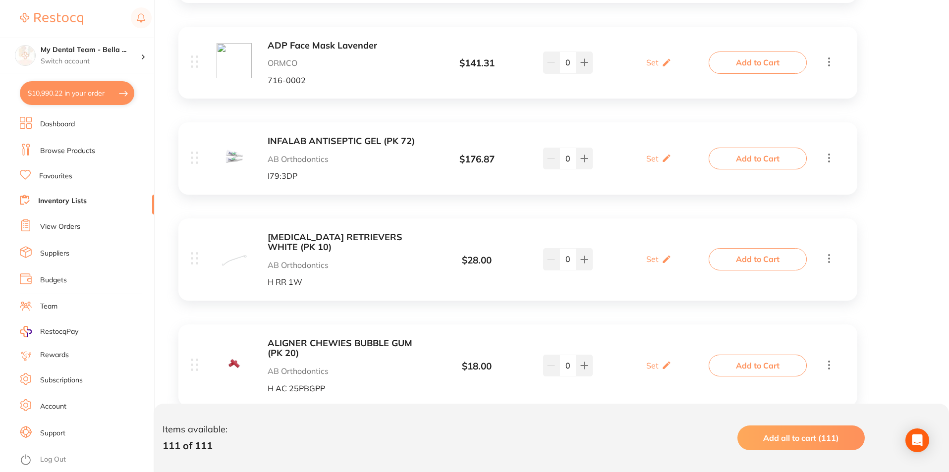
click at [380, 338] on b "ALIGNER CHEWIES BUBBLE GUM (PK 20)" at bounding box center [345, 348] width 157 height 20
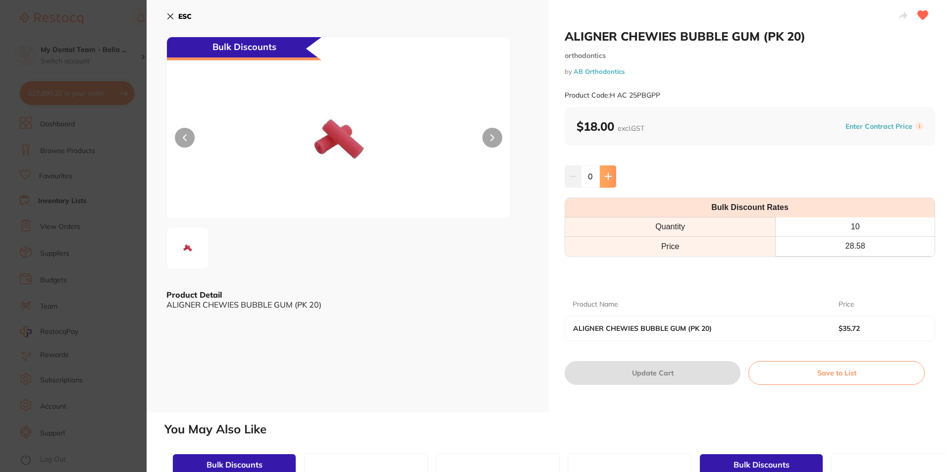
click at [608, 170] on button at bounding box center [608, 176] width 16 height 22
type input "1"
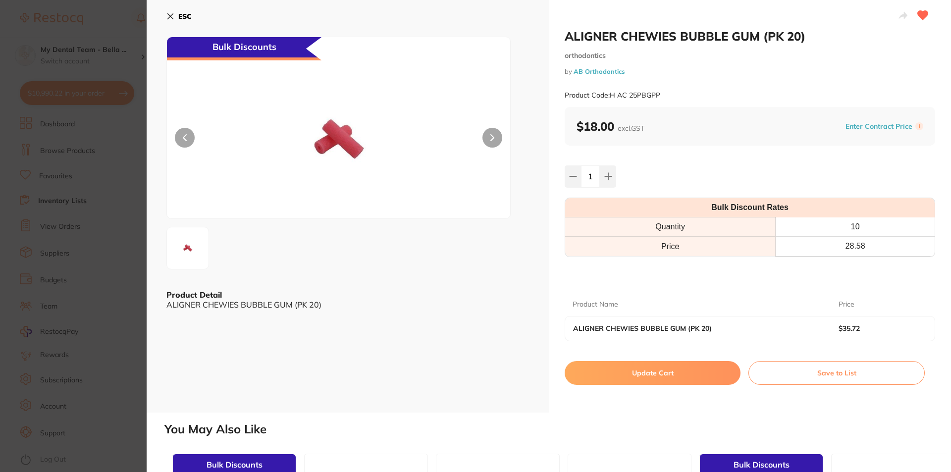
click at [697, 377] on button "Update Cart" at bounding box center [653, 373] width 176 height 24
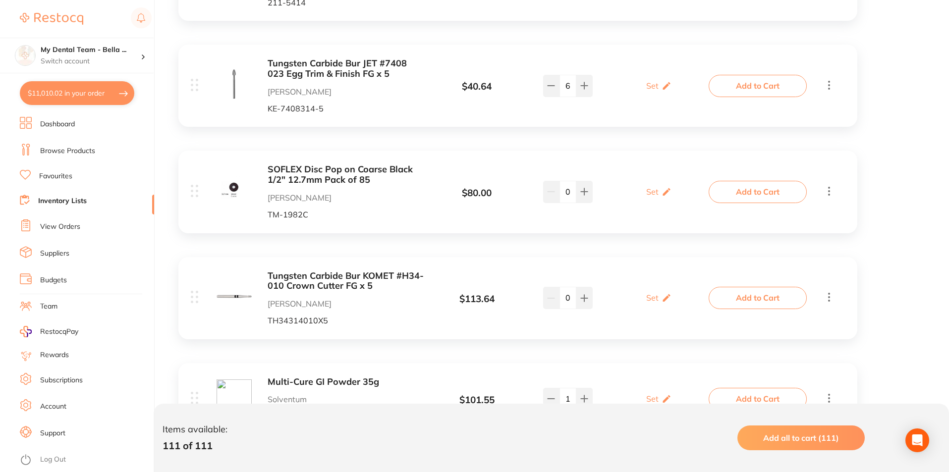
scroll to position [5608, 0]
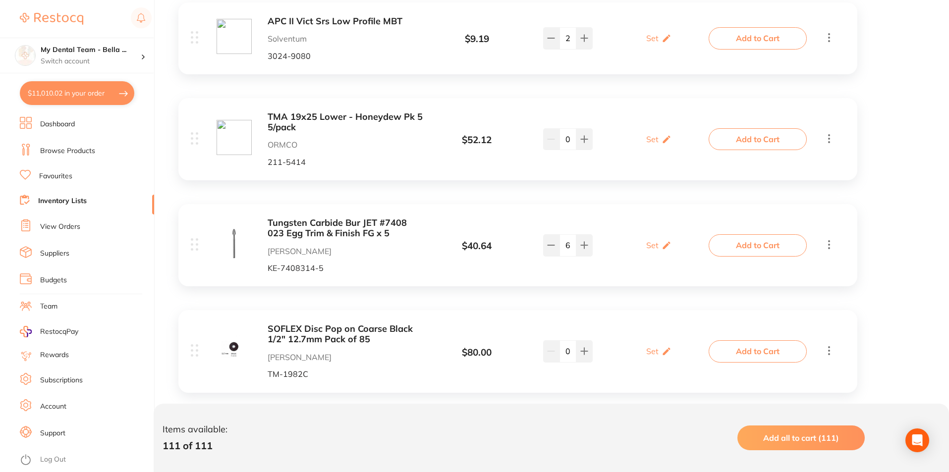
click at [69, 225] on link "View Orders" at bounding box center [60, 227] width 40 height 10
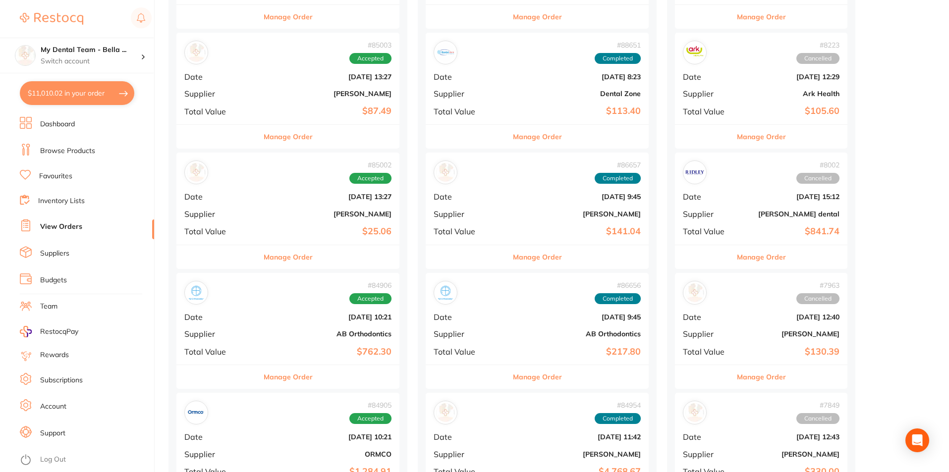
scroll to position [1436, 0]
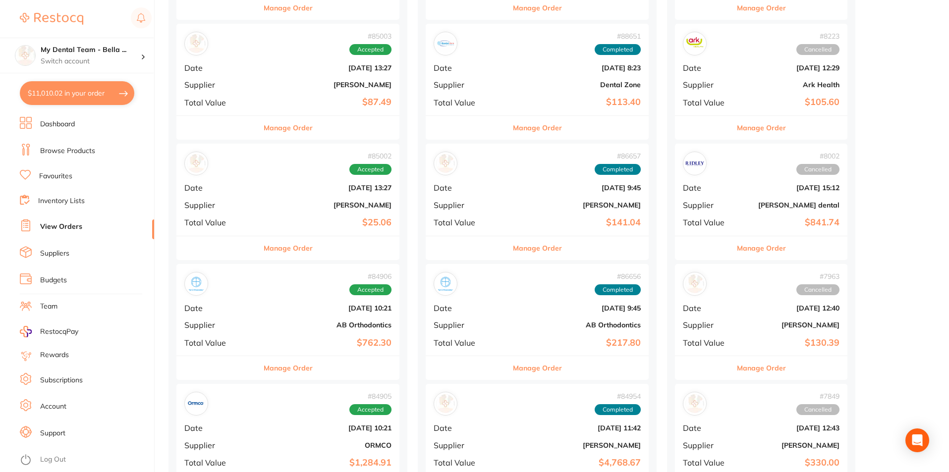
click at [513, 371] on button "Manage Order" at bounding box center [537, 368] width 49 height 24
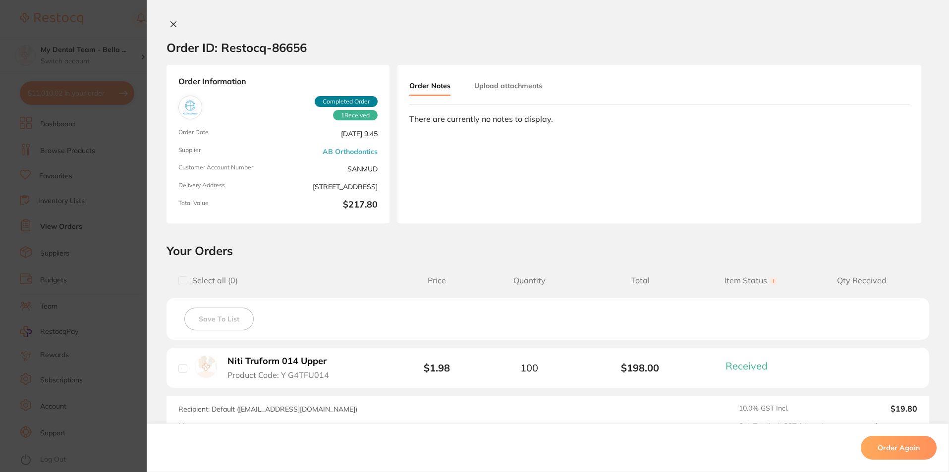
scroll to position [119, 0]
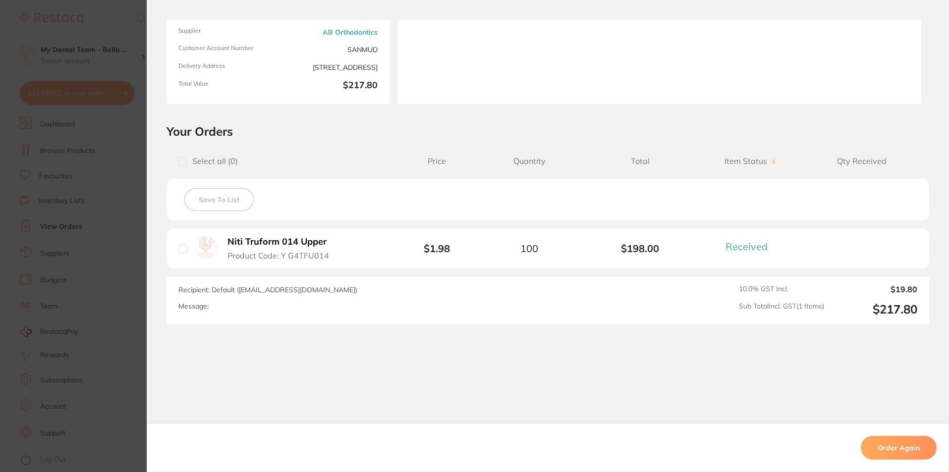
click at [150, 242] on section "Your Orders Select all ( 0 ) Price Quantity Total Item Status You can use this …" at bounding box center [548, 224] width 802 height 201
click at [122, 242] on section "Order ID: Restocq- 86656 Order Information 1 Received Completed Order Order Dat…" at bounding box center [474, 236] width 949 height 472
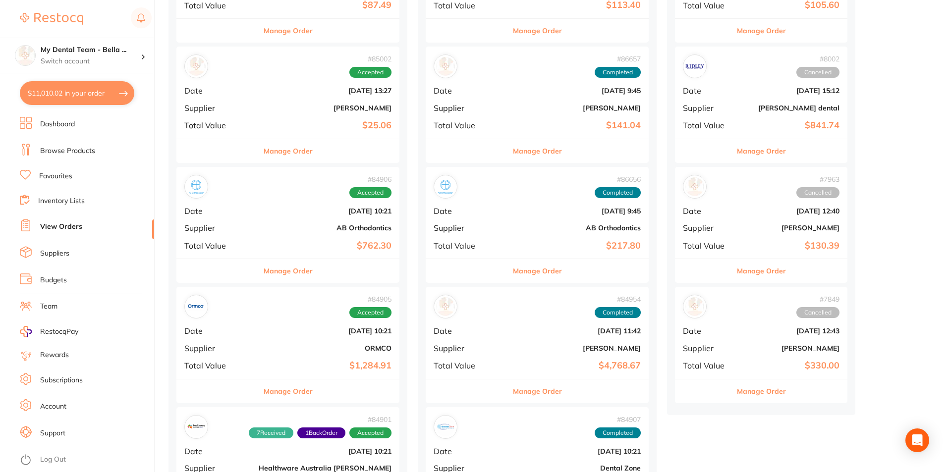
scroll to position [1535, 0]
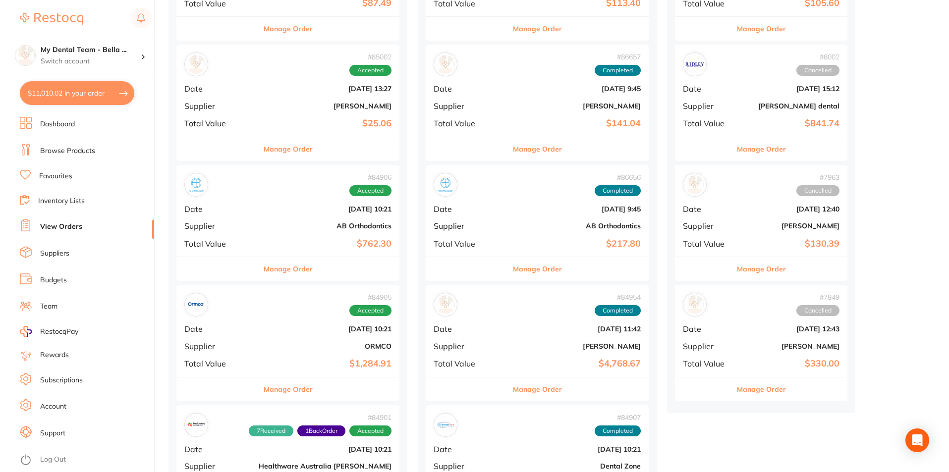
click at [288, 396] on button "Manage Order" at bounding box center [288, 389] width 49 height 24
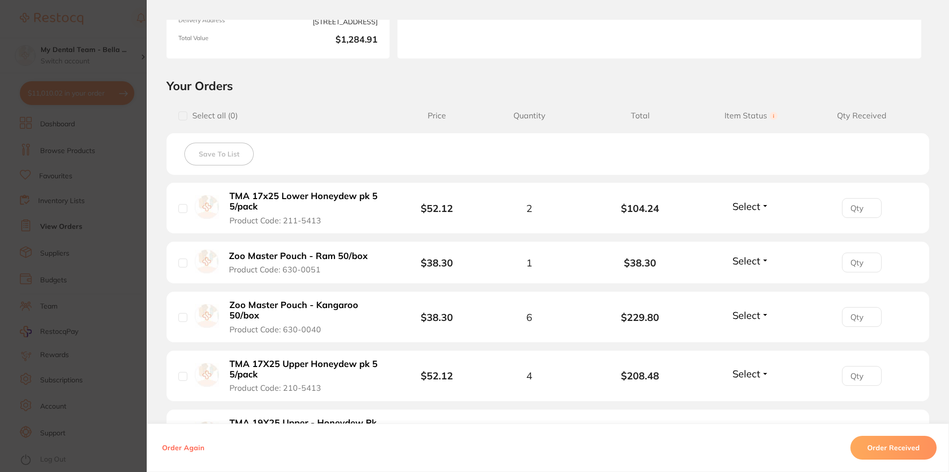
scroll to position [149, 0]
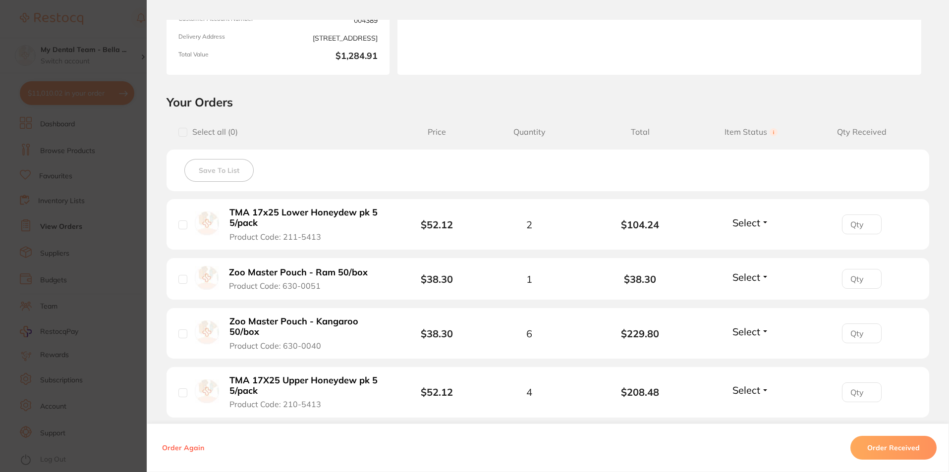
click at [127, 277] on section "Order ID: Restocq- 84905 Order Information Accepted Order Order Date Jul 1 2025…" at bounding box center [474, 236] width 949 height 472
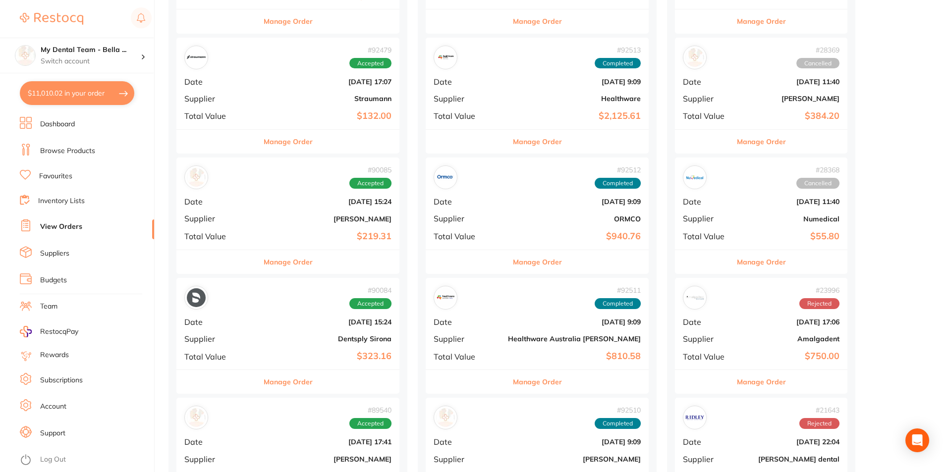
scroll to position [446, 0]
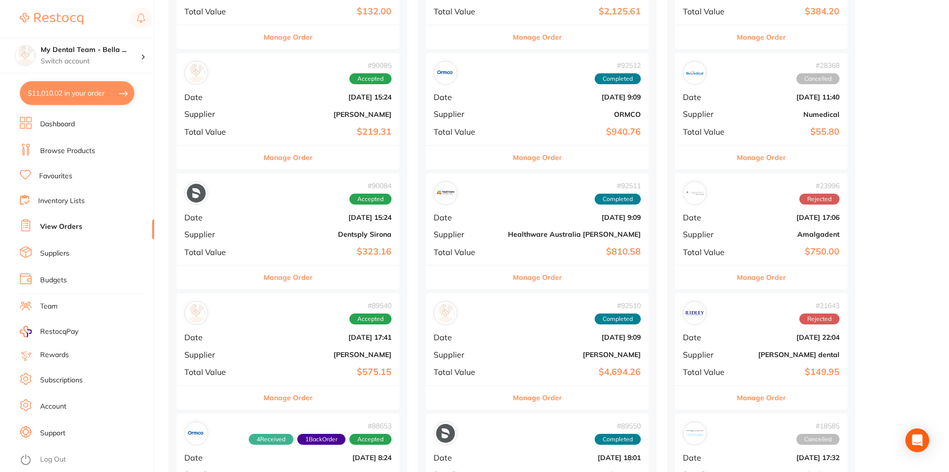
click at [516, 146] on div "Manage Order" at bounding box center [536, 157] width 223 height 24
click at [483, 162] on section at bounding box center [474, 236] width 949 height 472
click at [513, 158] on button "Manage Order" at bounding box center [537, 158] width 49 height 24
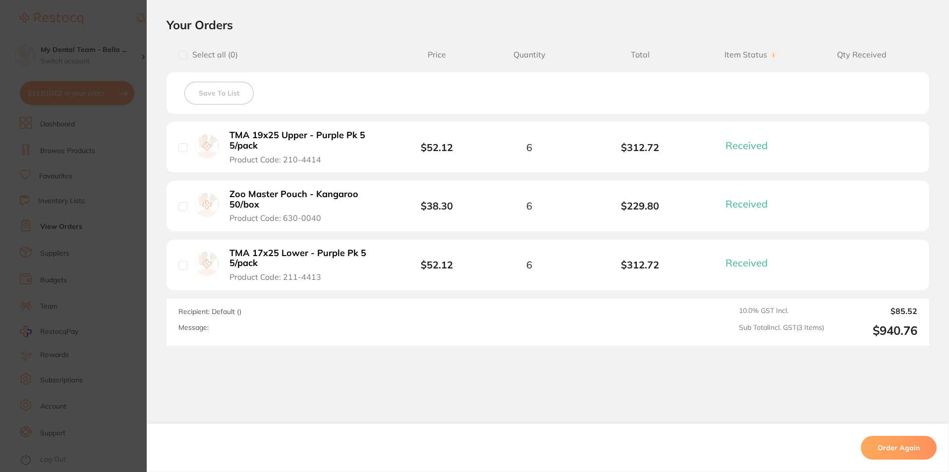
scroll to position [247, 0]
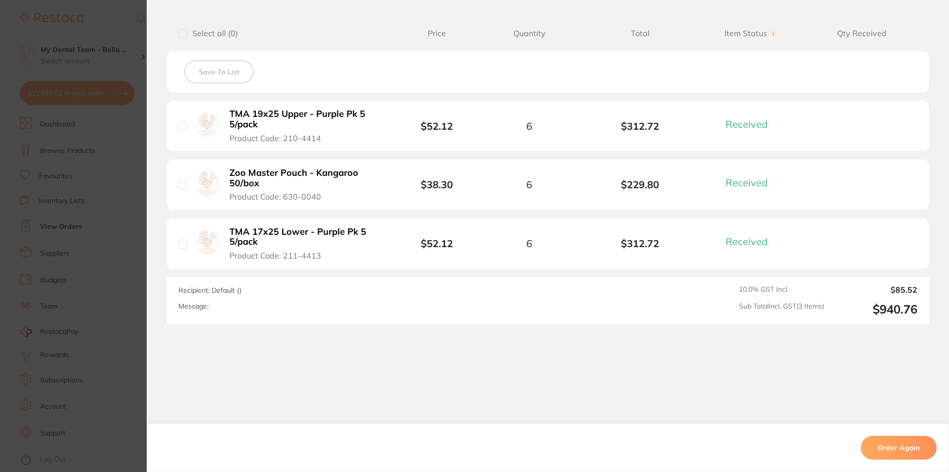
click at [246, 117] on b "TMA 19x25 Upper - Purple Pk 5 5/pack" at bounding box center [305, 119] width 153 height 20
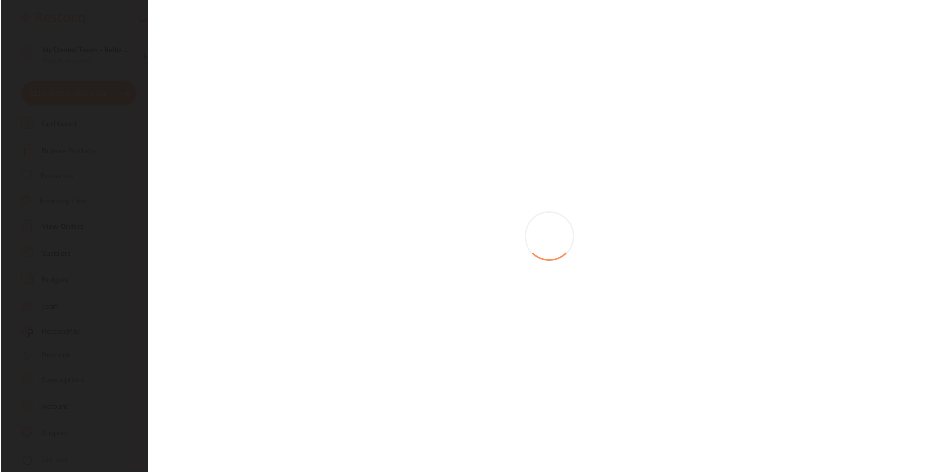
scroll to position [0, 0]
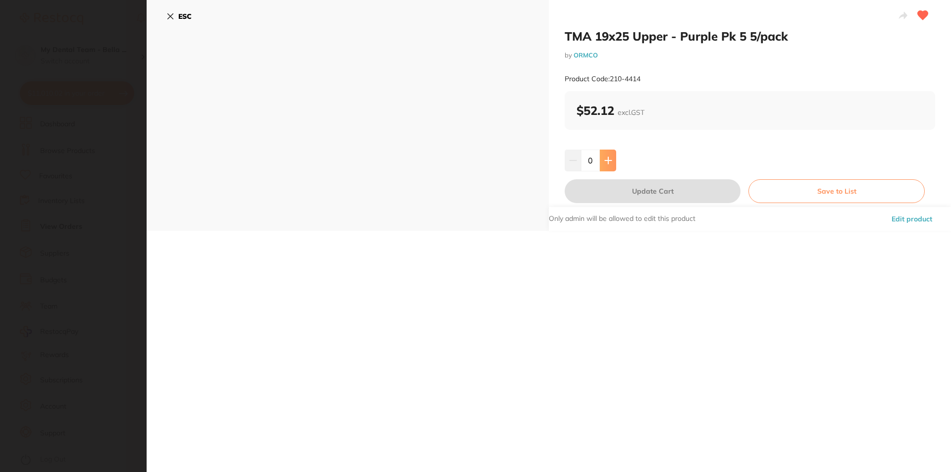
click at [611, 160] on button at bounding box center [608, 161] width 16 height 22
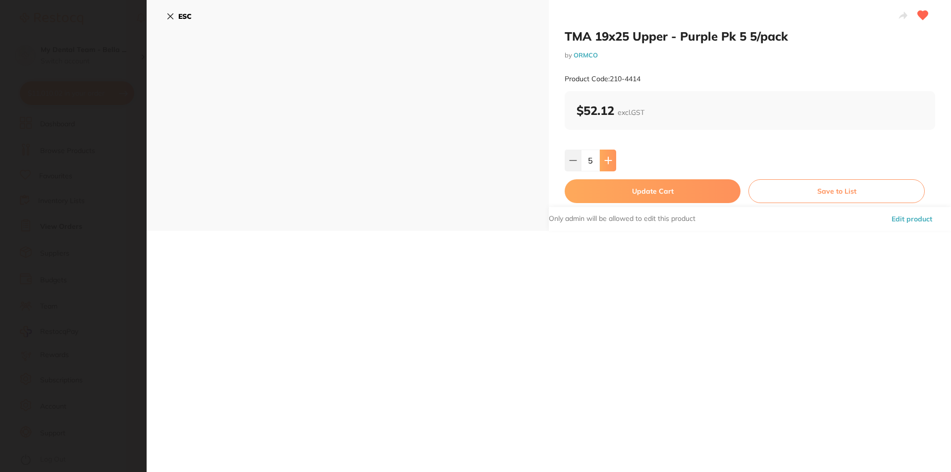
click at [611, 160] on button at bounding box center [608, 161] width 16 height 22
type input "9"
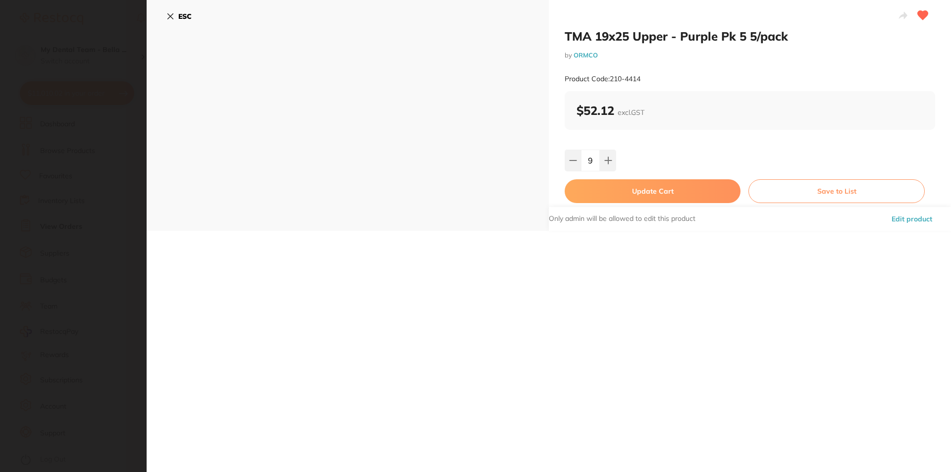
click at [662, 195] on button "Update Cart" at bounding box center [653, 191] width 176 height 24
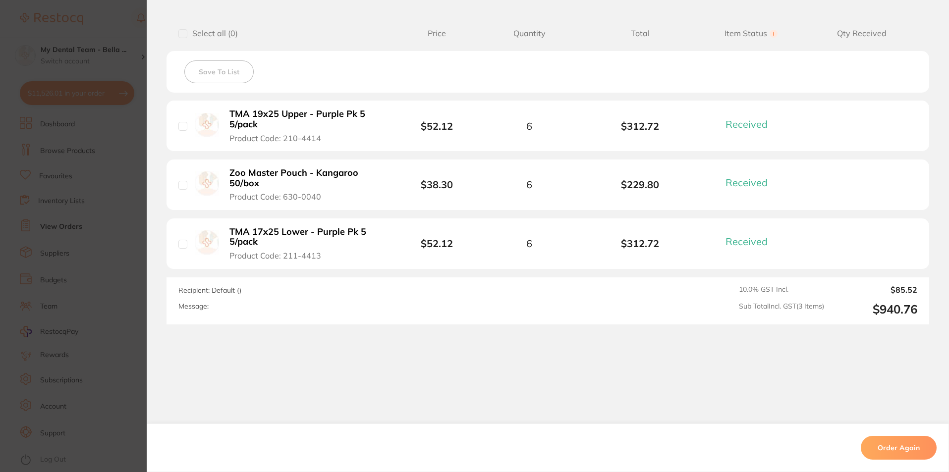
click at [269, 120] on b "TMA 19x25 Upper - Purple Pk 5 5/pack" at bounding box center [305, 119] width 153 height 20
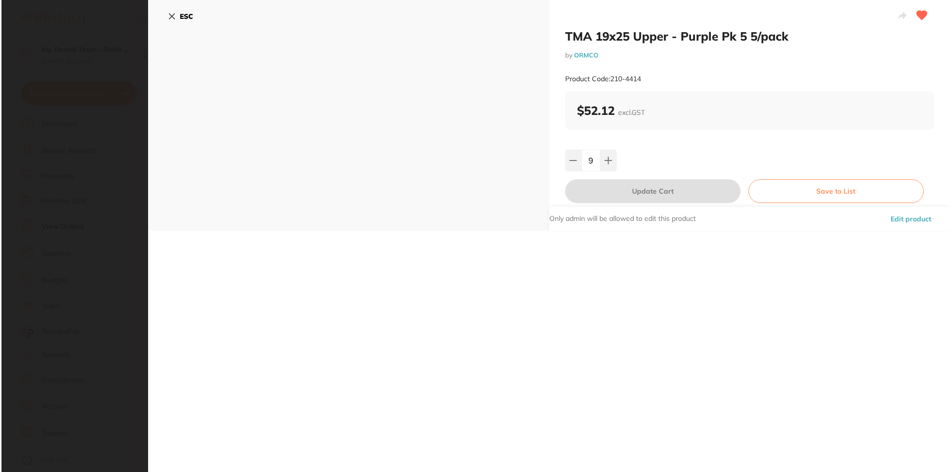
scroll to position [0, 0]
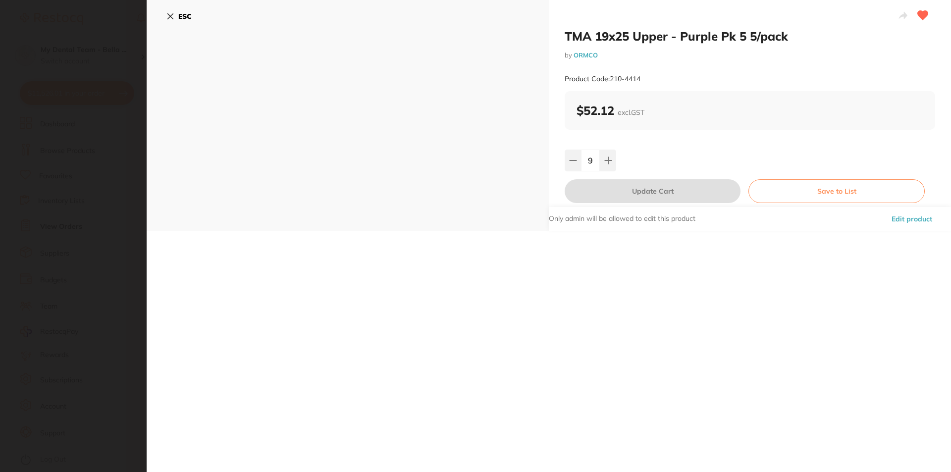
click at [171, 15] on icon at bounding box center [170, 16] width 5 height 5
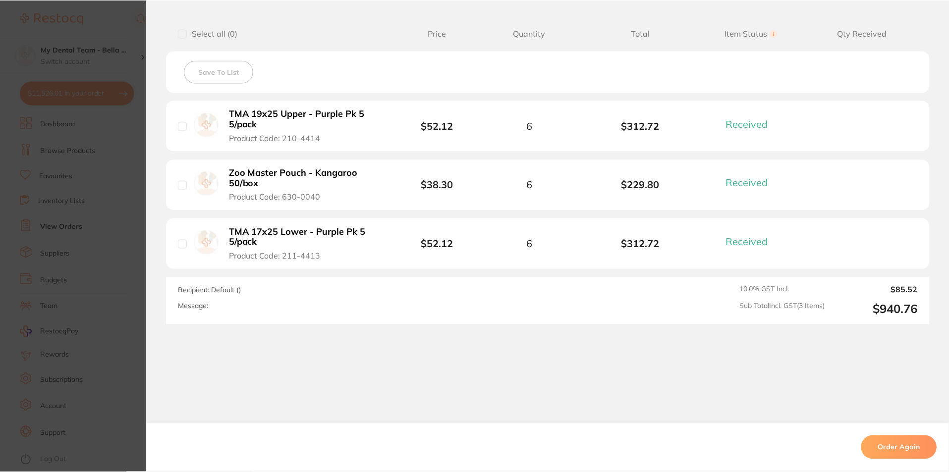
scroll to position [446, 0]
click at [274, 237] on b "TMA 17x25 Lower - Purple Pk 5 5/pack" at bounding box center [305, 237] width 153 height 20
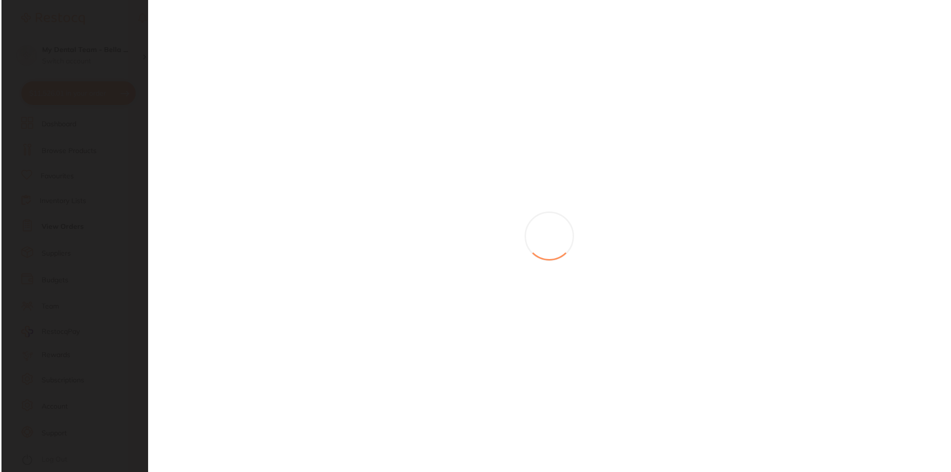
scroll to position [0, 0]
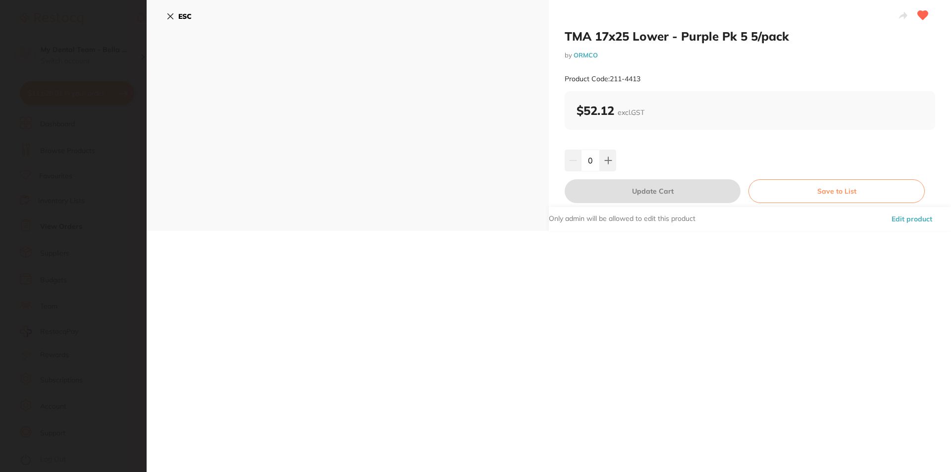
click at [131, 146] on section "TMA 17x25 Lower - Purple Pk 5 5/pack by ORMCO Product Code: 211-4413 ESC TMA 17…" at bounding box center [475, 236] width 951 height 472
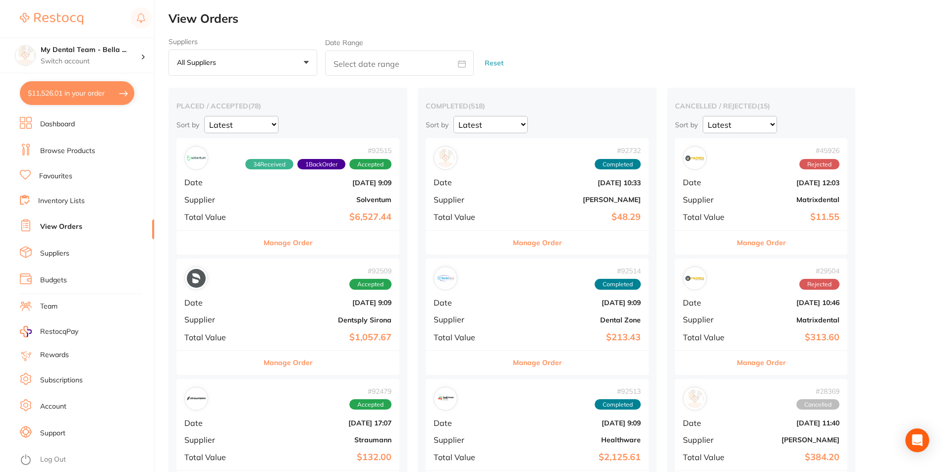
click at [57, 172] on link "Favourites" at bounding box center [55, 176] width 33 height 10
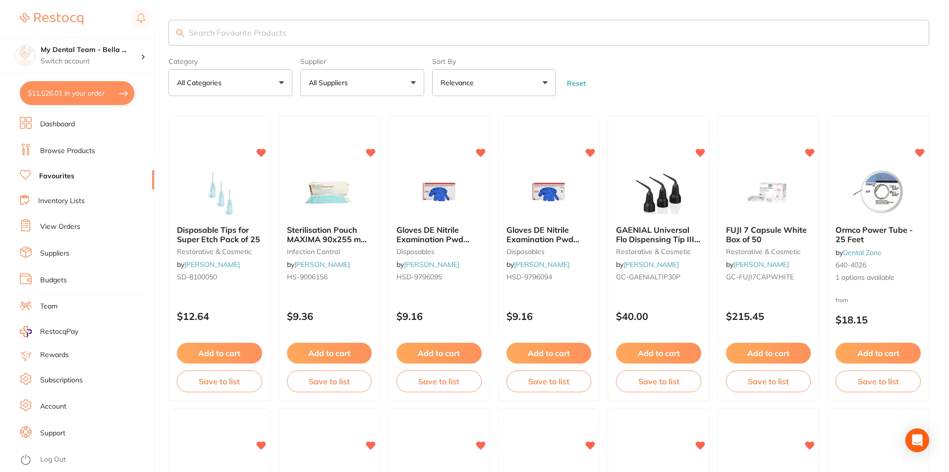
click at [259, 42] on input "search" at bounding box center [548, 33] width 760 height 26
click at [264, 32] on input "search" at bounding box center [548, 33] width 760 height 26
type input "19x25"
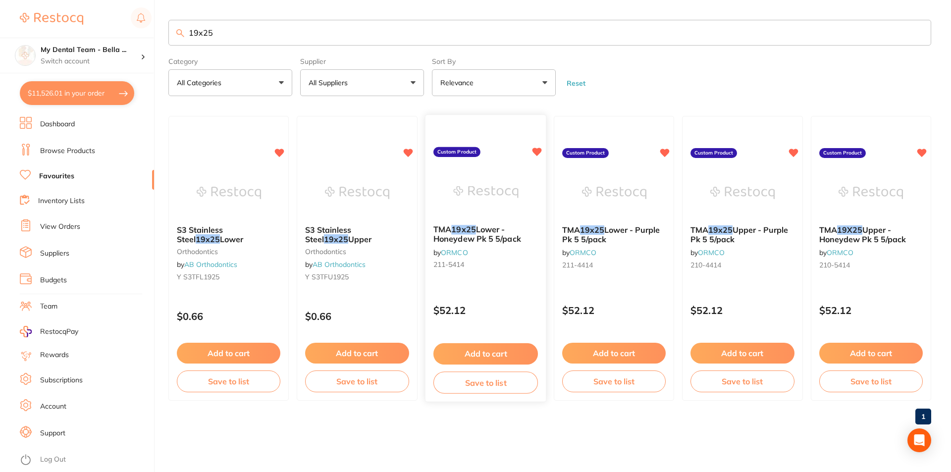
click at [490, 194] on img at bounding box center [485, 192] width 65 height 50
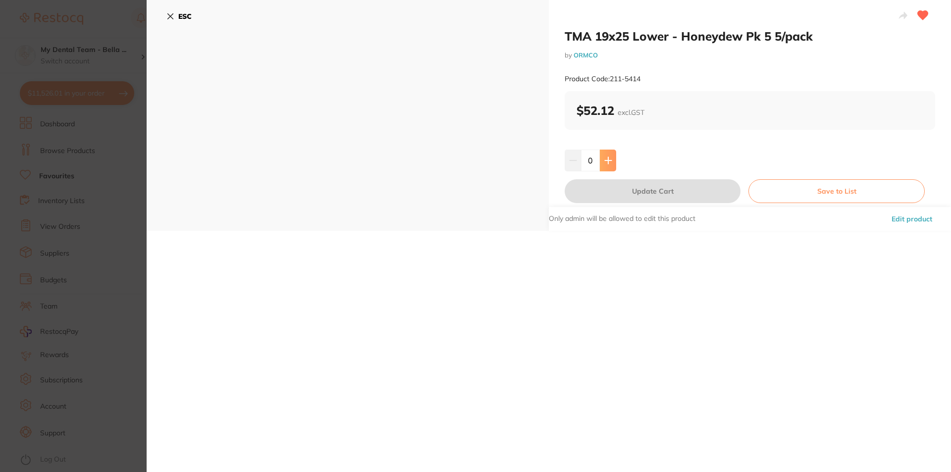
click at [605, 157] on icon at bounding box center [608, 161] width 8 height 8
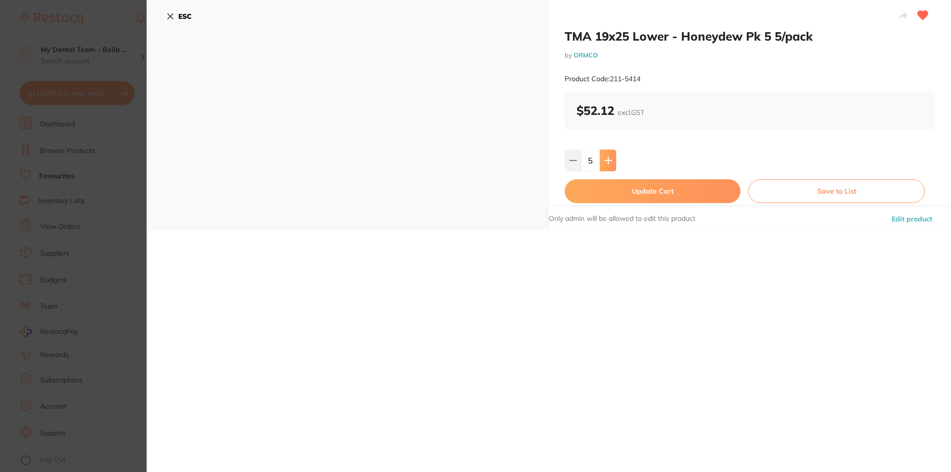
click at [605, 157] on icon at bounding box center [608, 161] width 8 height 8
type input "6"
click at [656, 189] on button "Update Cart" at bounding box center [653, 191] width 176 height 24
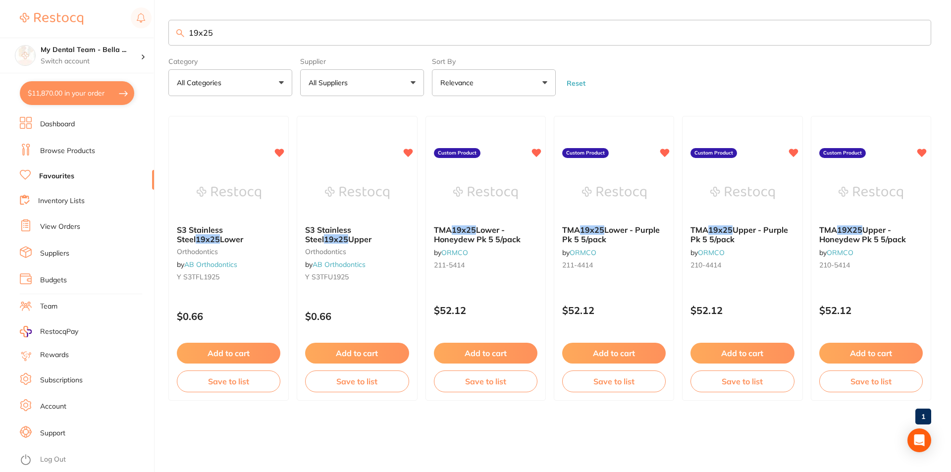
drag, startPoint x: 218, startPoint y: 32, endPoint x: 160, endPoint y: 30, distance: 58.0
click at [160, 30] on div "$11,870.00 My Dental Team - Bella ... Switch account My Dental Team - Bella Vis…" at bounding box center [475, 236] width 951 height 472
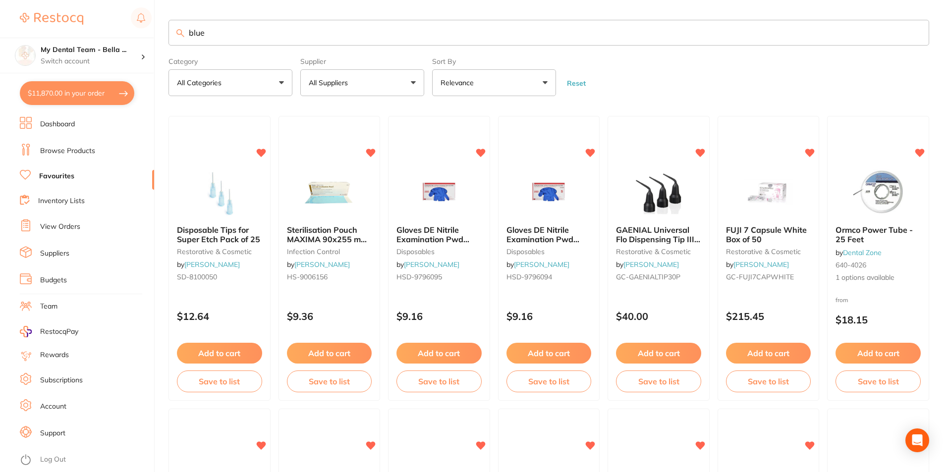
type input "blue"
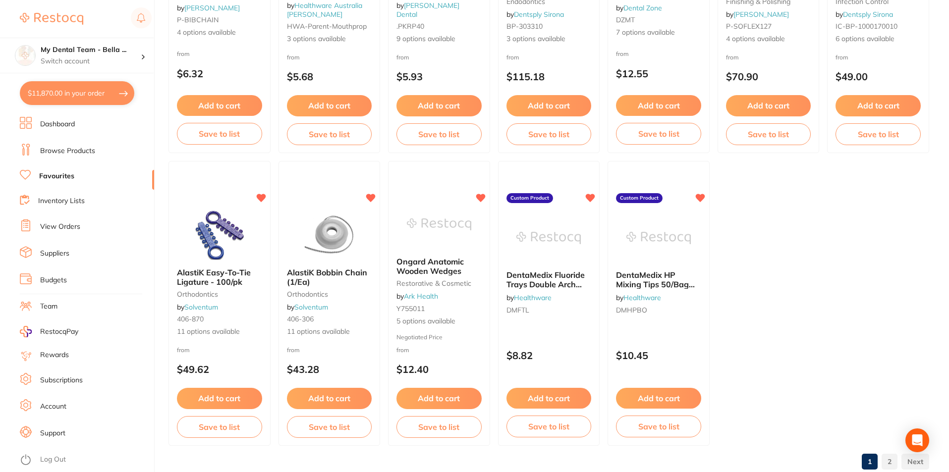
scroll to position [2029, 0]
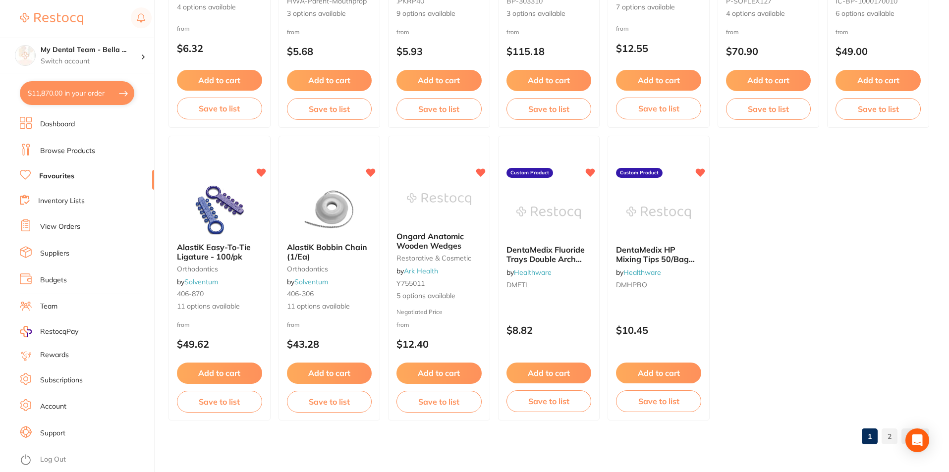
click at [887, 437] on link "2" at bounding box center [889, 436] width 16 height 20
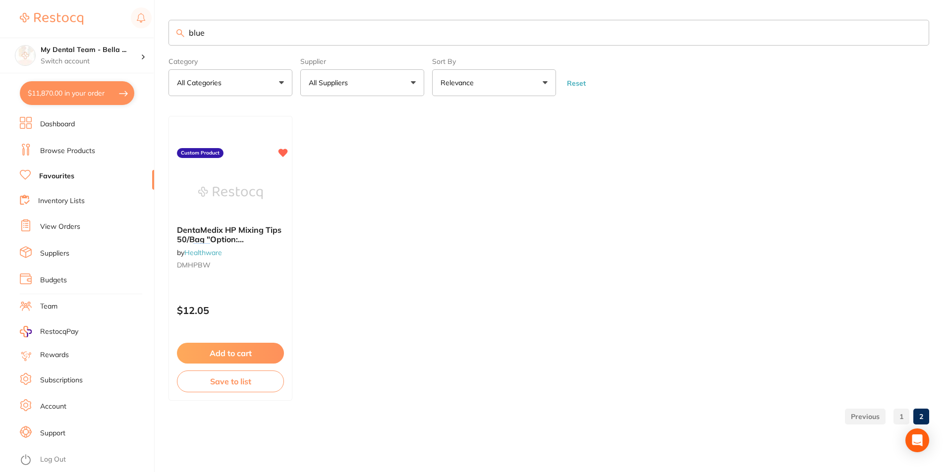
scroll to position [0, 0]
drag, startPoint x: 217, startPoint y: 31, endPoint x: 130, endPoint y: 23, distance: 88.1
click at [130, 23] on div "$11,870.00 My Dental Team - Bella ... Switch account My Dental Team - Bella Vis…" at bounding box center [475, 236] width 951 height 472
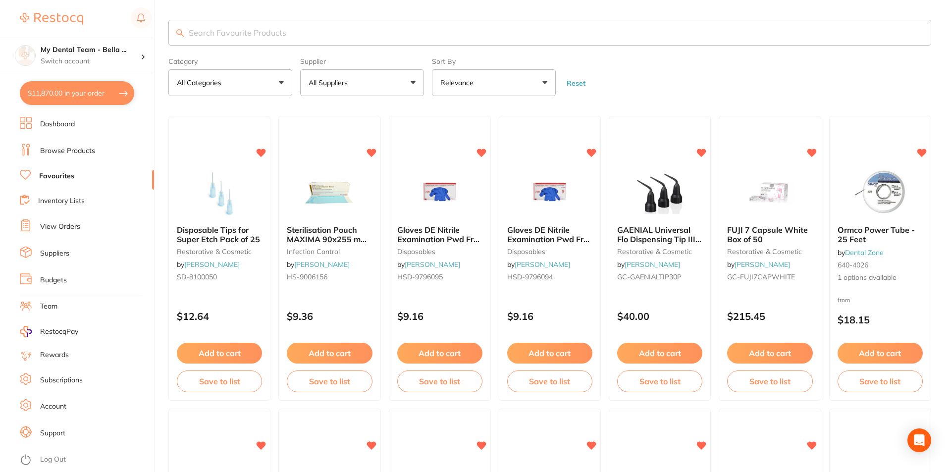
click at [212, 28] on input "search" at bounding box center [549, 33] width 763 height 26
click at [475, 41] on input "search" at bounding box center [548, 33] width 760 height 26
type input "block out resin"
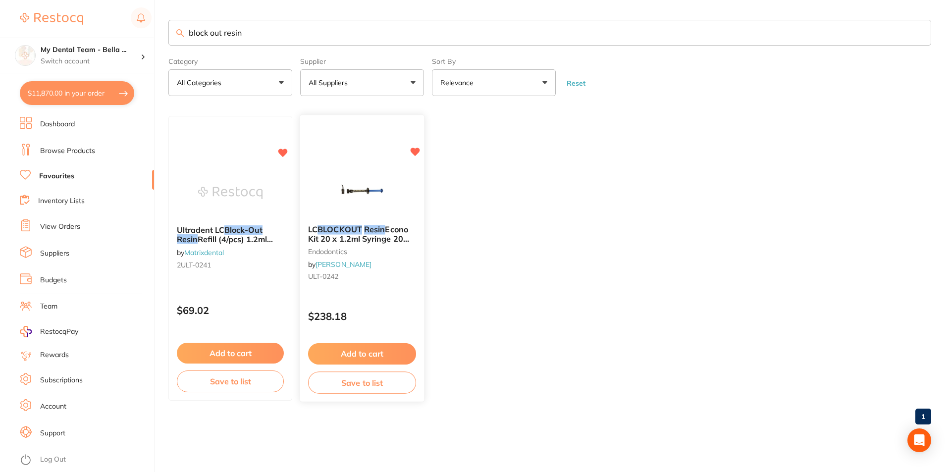
click at [373, 192] on img at bounding box center [361, 192] width 65 height 50
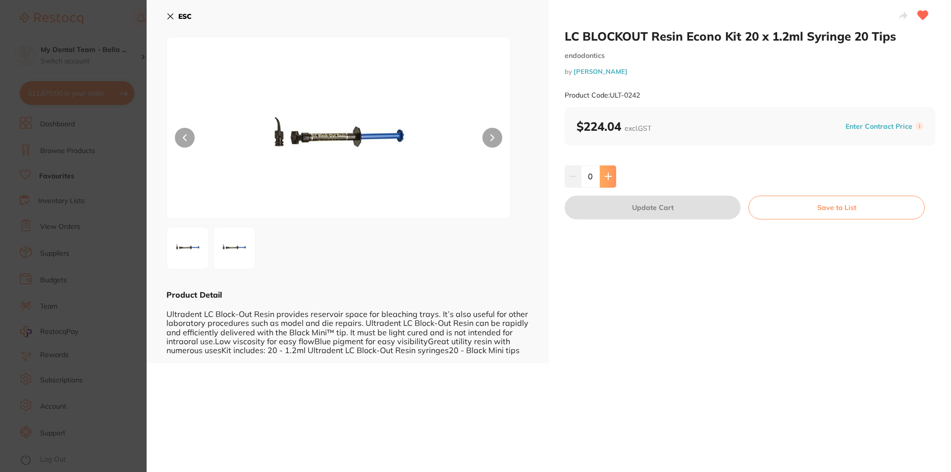
click at [604, 180] on icon at bounding box center [608, 176] width 8 height 8
type input "1"
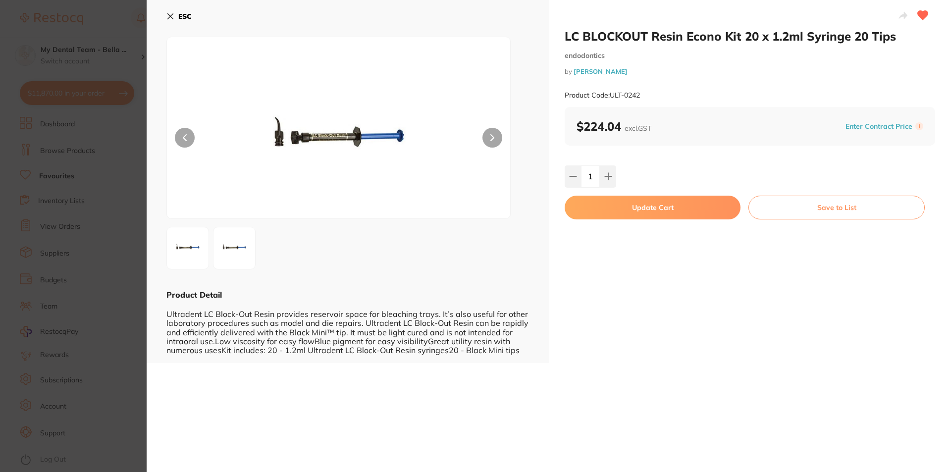
click at [595, 198] on button "Update Cart" at bounding box center [653, 208] width 176 height 24
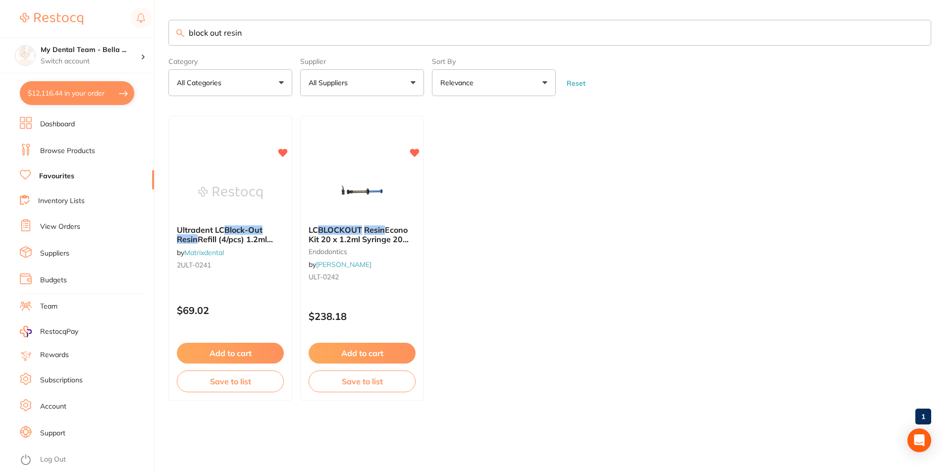
drag, startPoint x: 266, startPoint y: 31, endPoint x: 108, endPoint y: 24, distance: 158.2
click at [108, 24] on div "$12,116.44 My Dental Team - Bella ... Switch account My Dental Team - Bella Vis…" at bounding box center [475, 236] width 951 height 472
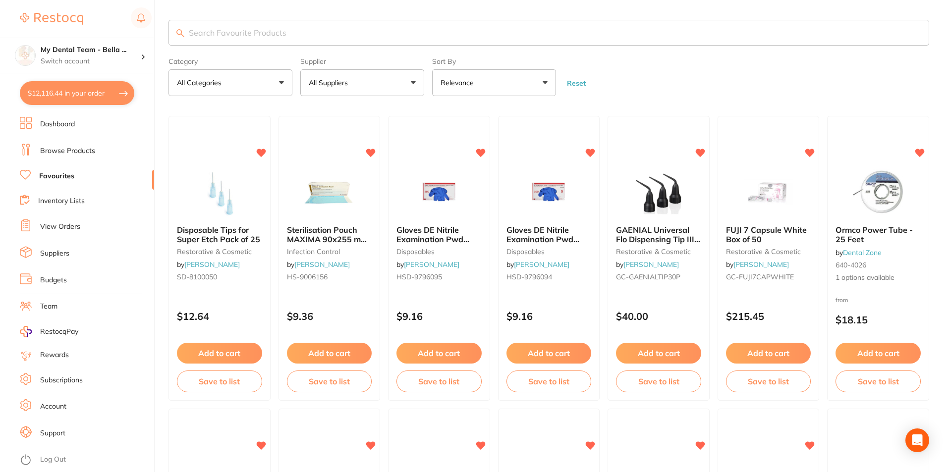
click at [471, 35] on input "search" at bounding box center [548, 33] width 760 height 26
type input "impression green"
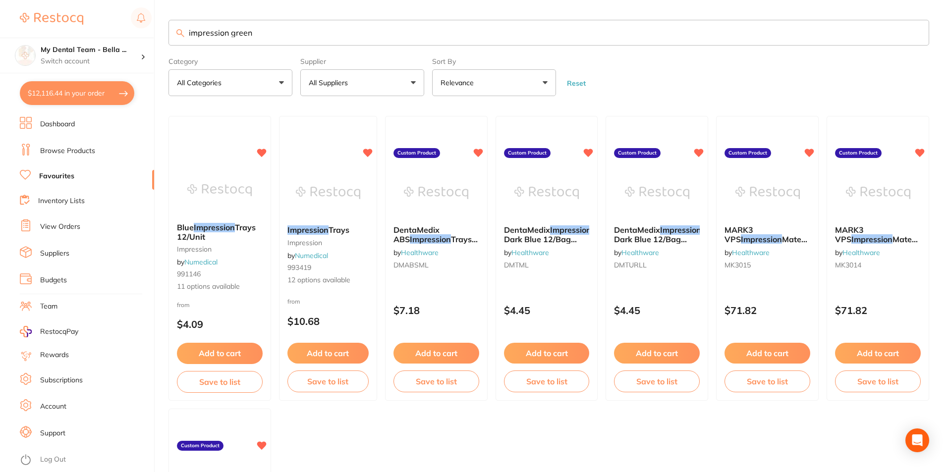
drag, startPoint x: 282, startPoint y: 30, endPoint x: 86, endPoint y: 30, distance: 196.1
click at [86, 30] on div "$12,116.44 My Dental Team - Bella ... Switch account My Dental Team - Bella Vis…" at bounding box center [474, 236] width 949 height 472
type input "\"
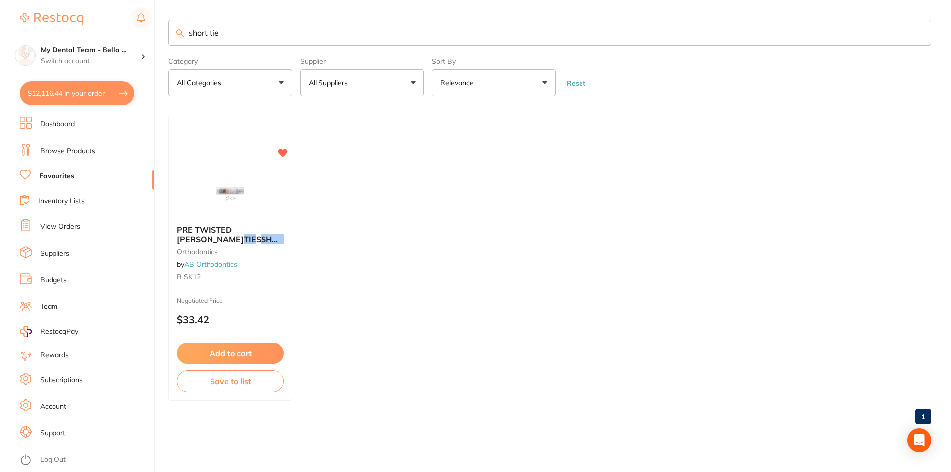
drag, startPoint x: 224, startPoint y: 32, endPoint x: 119, endPoint y: 16, distance: 106.2
click at [119, 16] on div "$12,116.44 My Dental Team - Bella ... Switch account My Dental Team - Bella Vis…" at bounding box center [475, 236] width 951 height 472
type input "forsus"
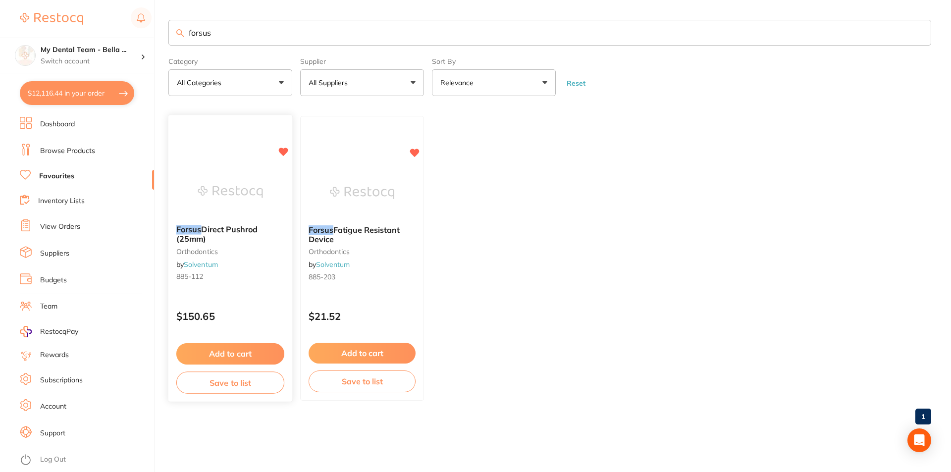
click at [234, 228] on span "Direct Pushrod (25mm)" at bounding box center [217, 234] width 82 height 19
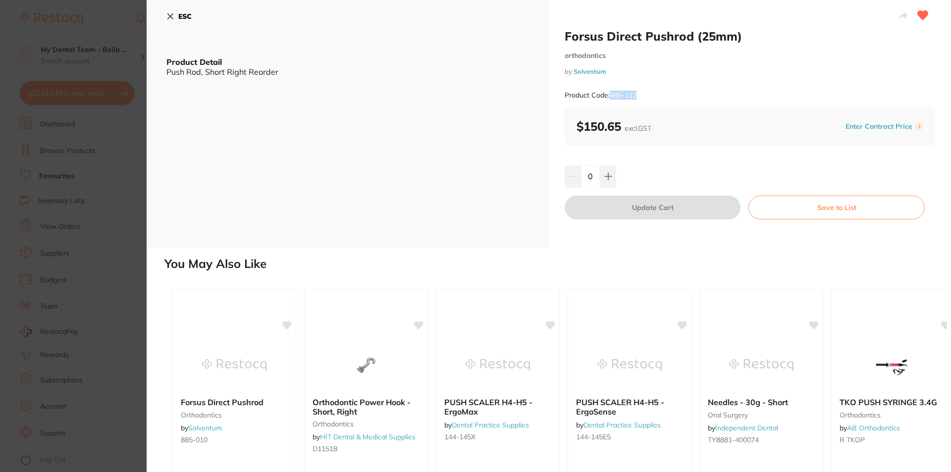
drag, startPoint x: 611, startPoint y: 96, endPoint x: 640, endPoint y: 94, distance: 29.8
click at [640, 94] on div "Product Code: 885-112" at bounding box center [750, 95] width 370 height 24
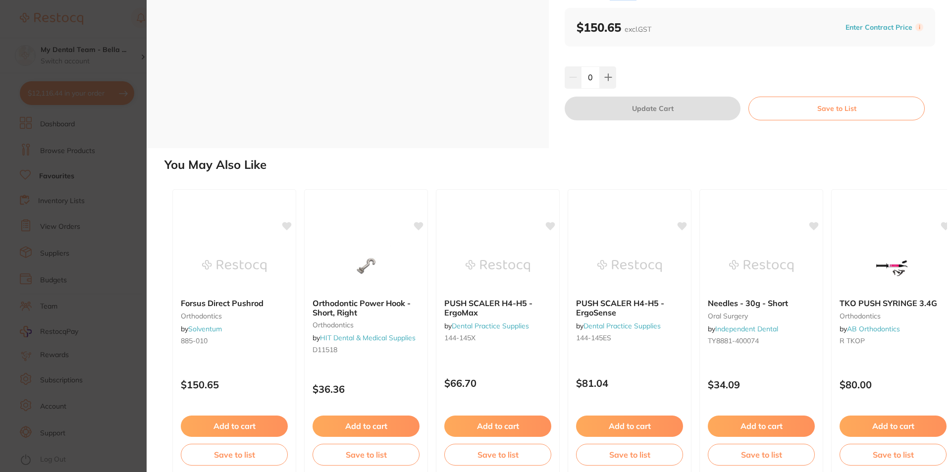
scroll to position [113, 0]
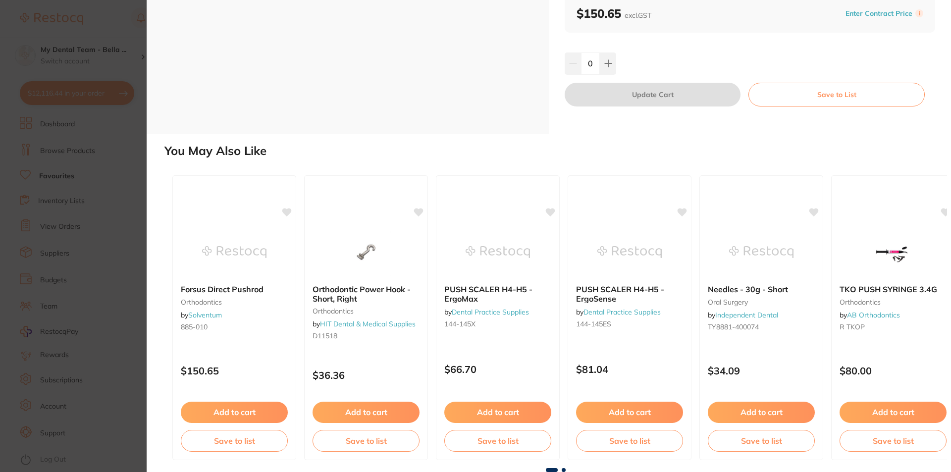
click at [564, 470] on span at bounding box center [564, 470] width 4 height 4
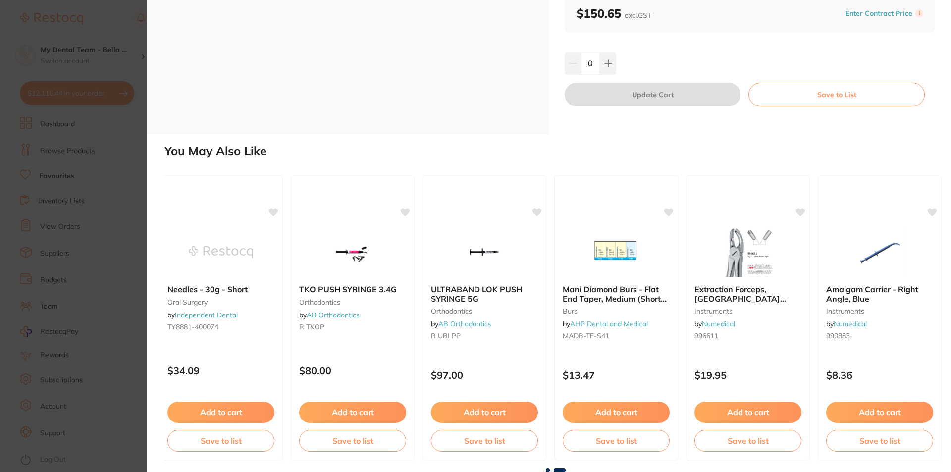
scroll to position [0, 545]
click at [546, 468] on span at bounding box center [548, 470] width 4 height 4
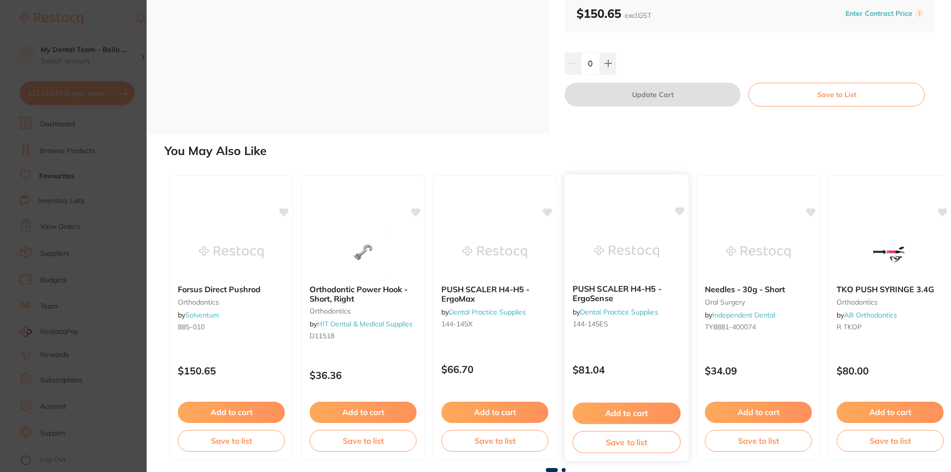
scroll to position [0, 0]
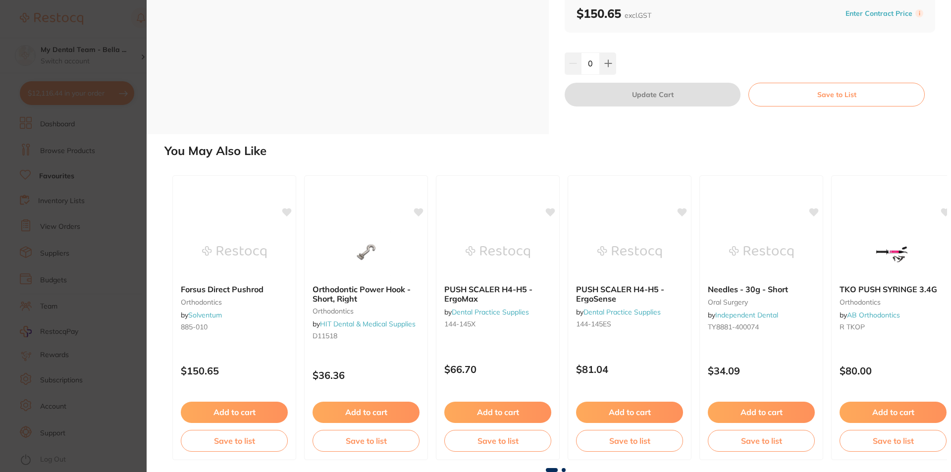
click at [118, 144] on section "Forsus Direct Pushrod (25mm) orthodontics by Solventum Product Code: 885-112 ES…" at bounding box center [475, 236] width 951 height 472
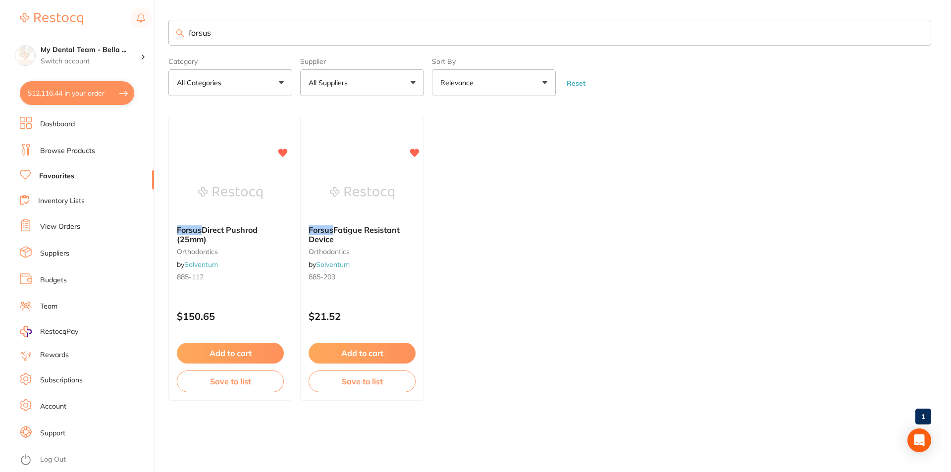
click at [705, 166] on ul "Forsus Direct Pushrod (25mm) orthodontics by Solventum 885-112 $150.65 Add to c…" at bounding box center [549, 258] width 763 height 285
